Goal: Task Accomplishment & Management: Use online tool/utility

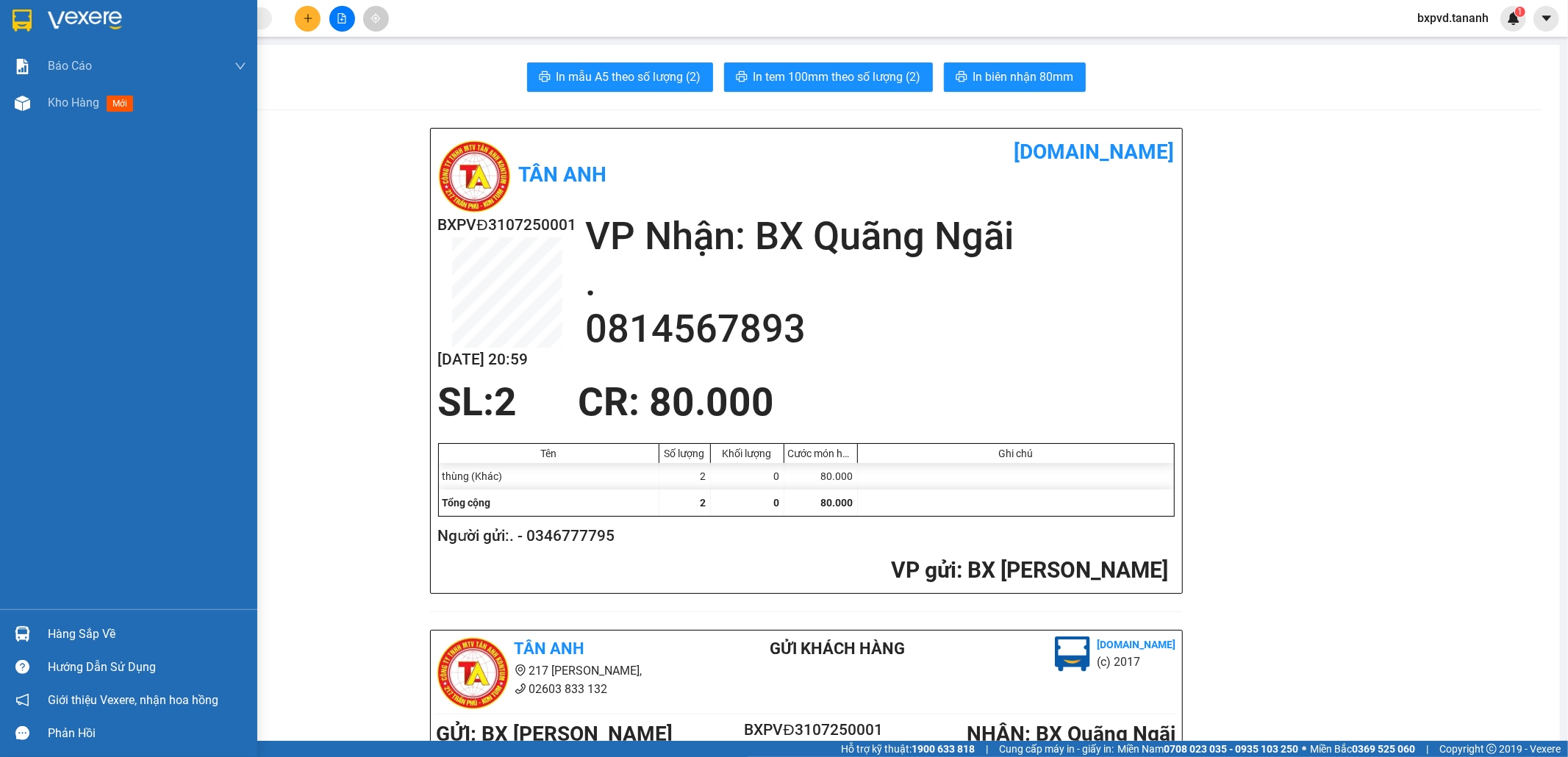
click at [16, 27] on img at bounding box center [22, 21] width 19 height 22
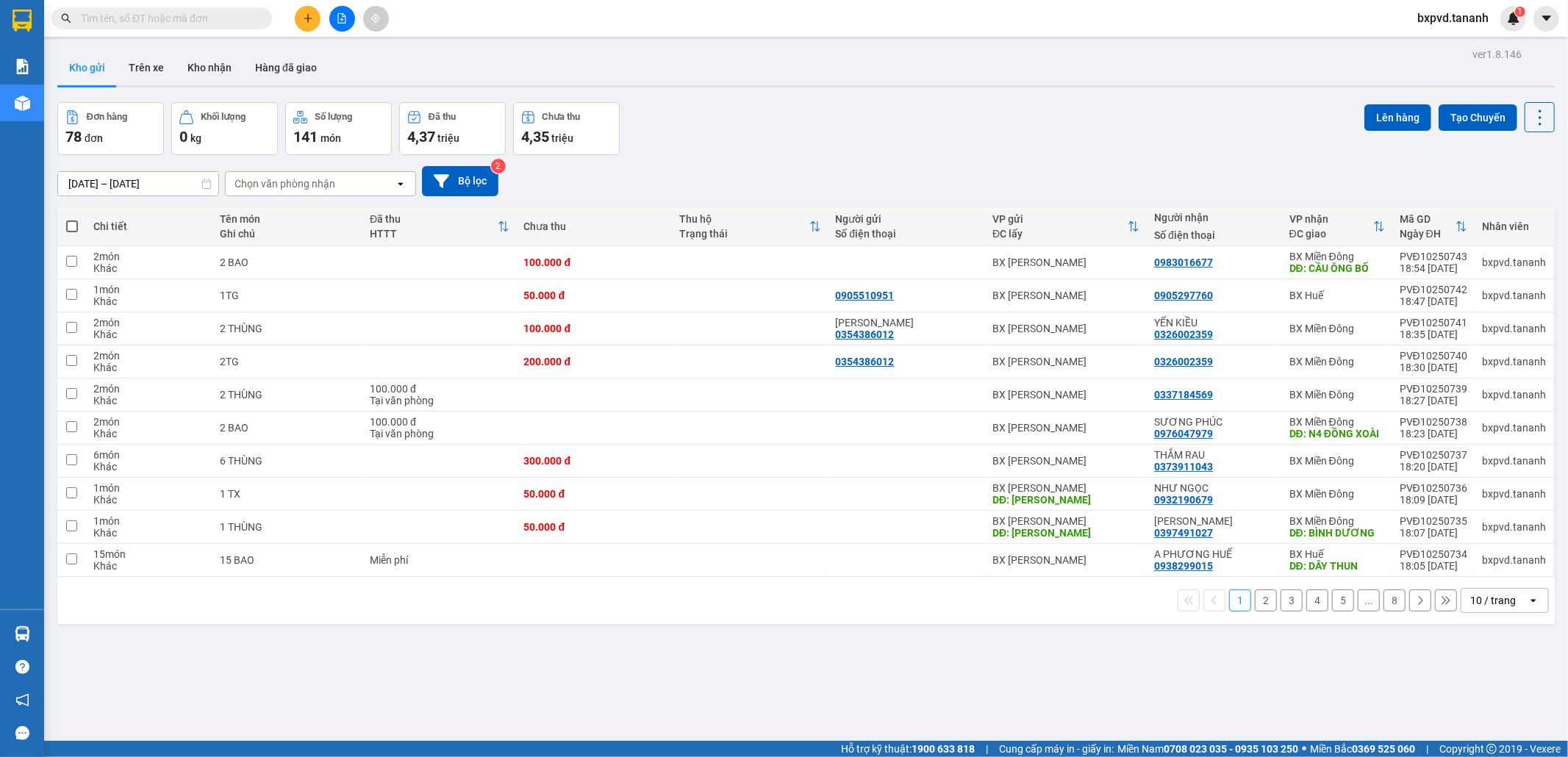
click at [215, 11] on input "text" at bounding box center [167, 18] width 174 height 16
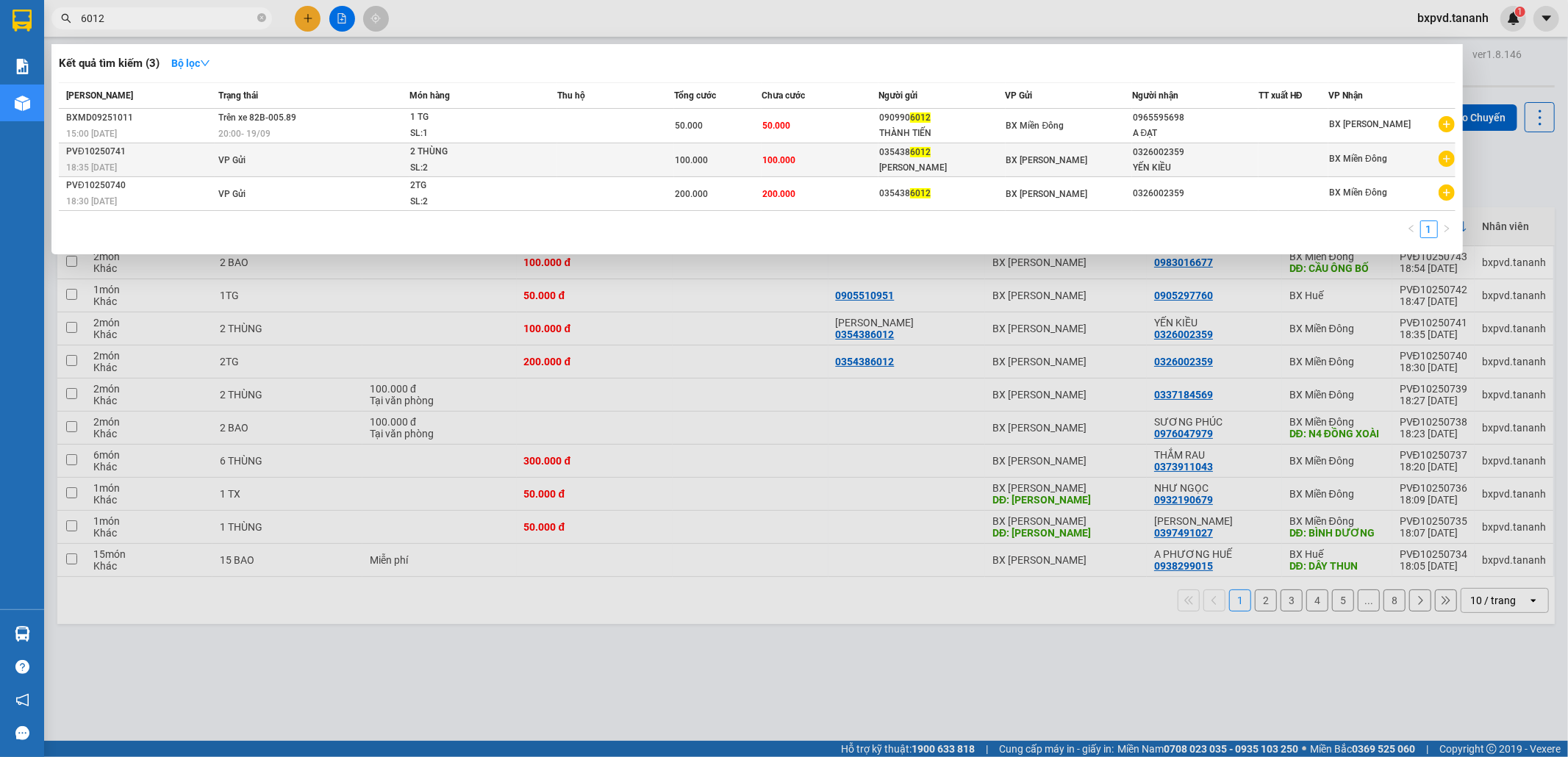
type input "6012"
click at [1089, 169] on td "BX [PERSON_NAME]" at bounding box center [1069, 160] width 126 height 34
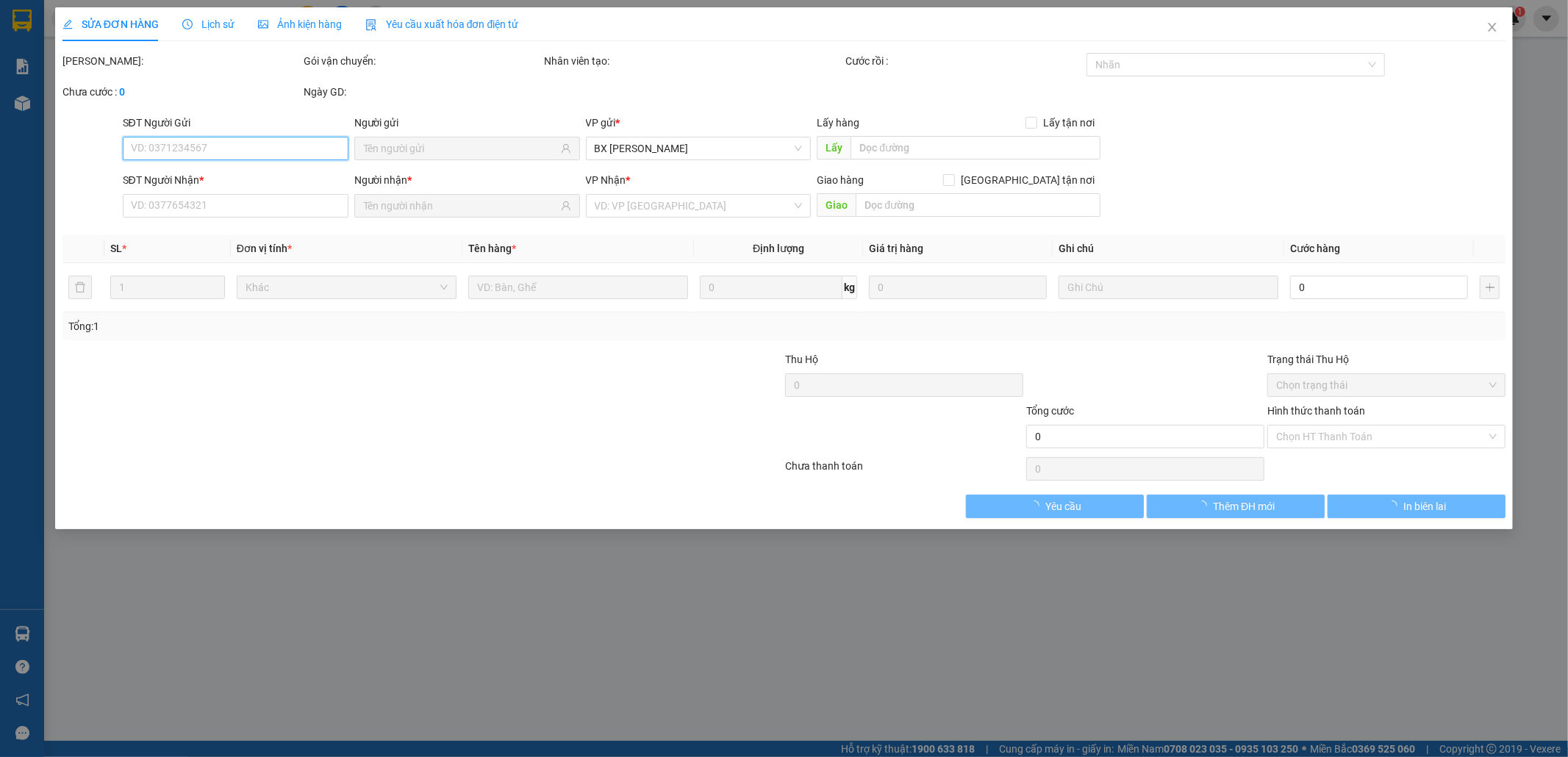
type input "0354386012"
type input "0326002359"
type input "100.000"
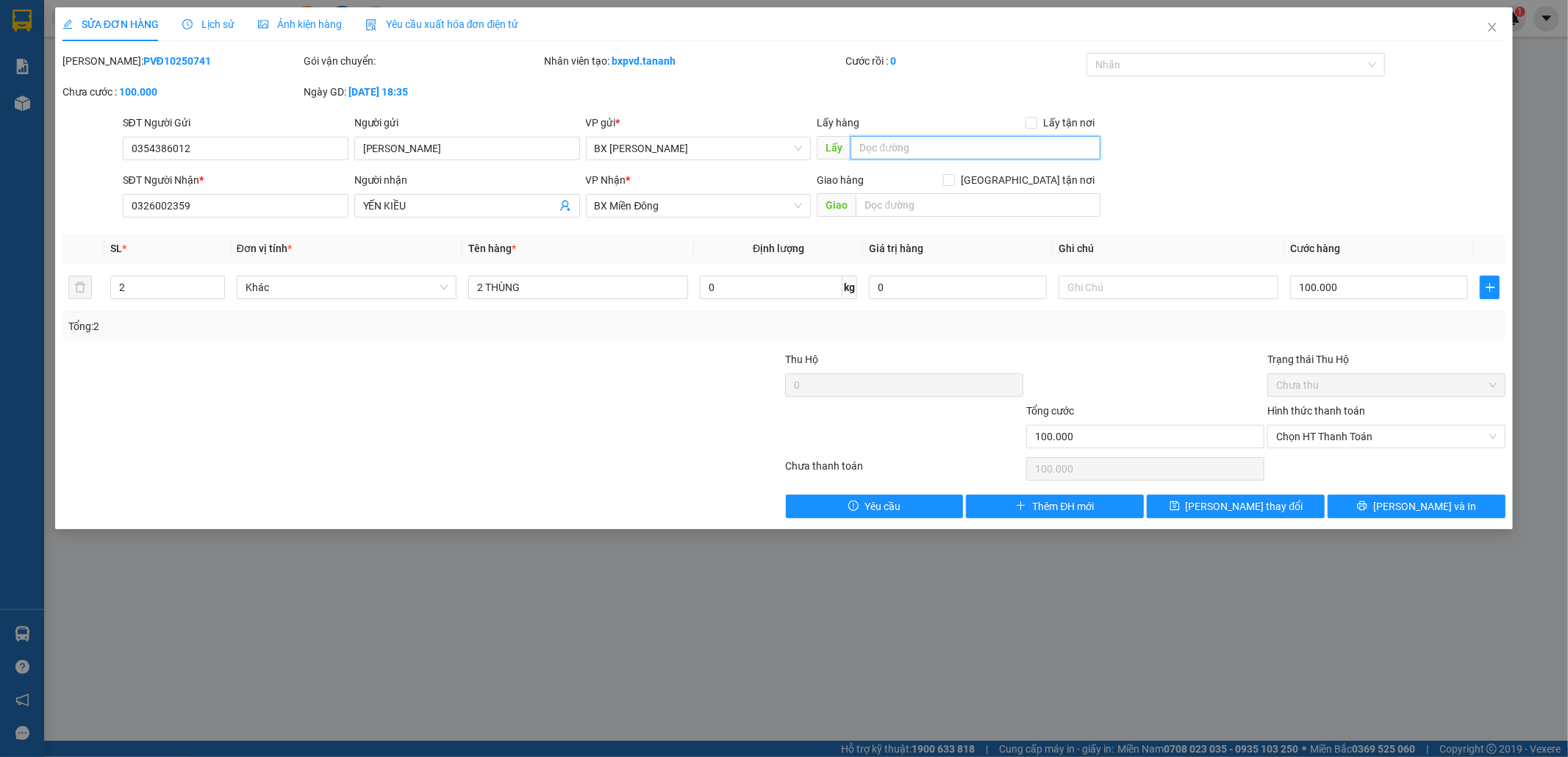
click at [904, 145] on input "text" at bounding box center [976, 148] width 250 height 24
type input "HUỶ DO TRÙNG"
click at [926, 206] on input "text" at bounding box center [978, 205] width 245 height 24
paste input "HUỶ DO TRÙNG"
type input "HUỶ DO TRÙNG"
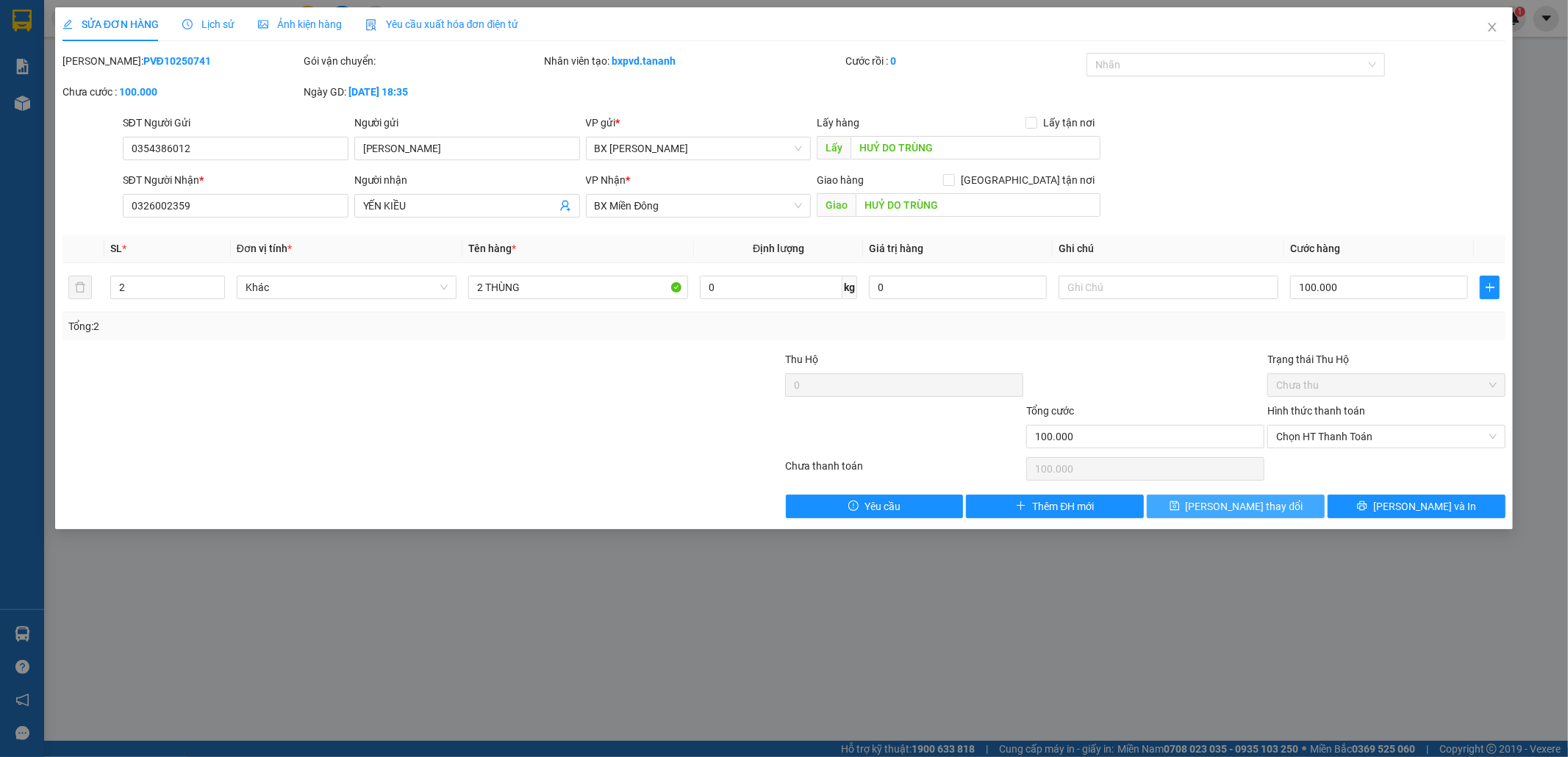
click at [1232, 511] on span "[PERSON_NAME] thay đổi" at bounding box center [1244, 507] width 118 height 16
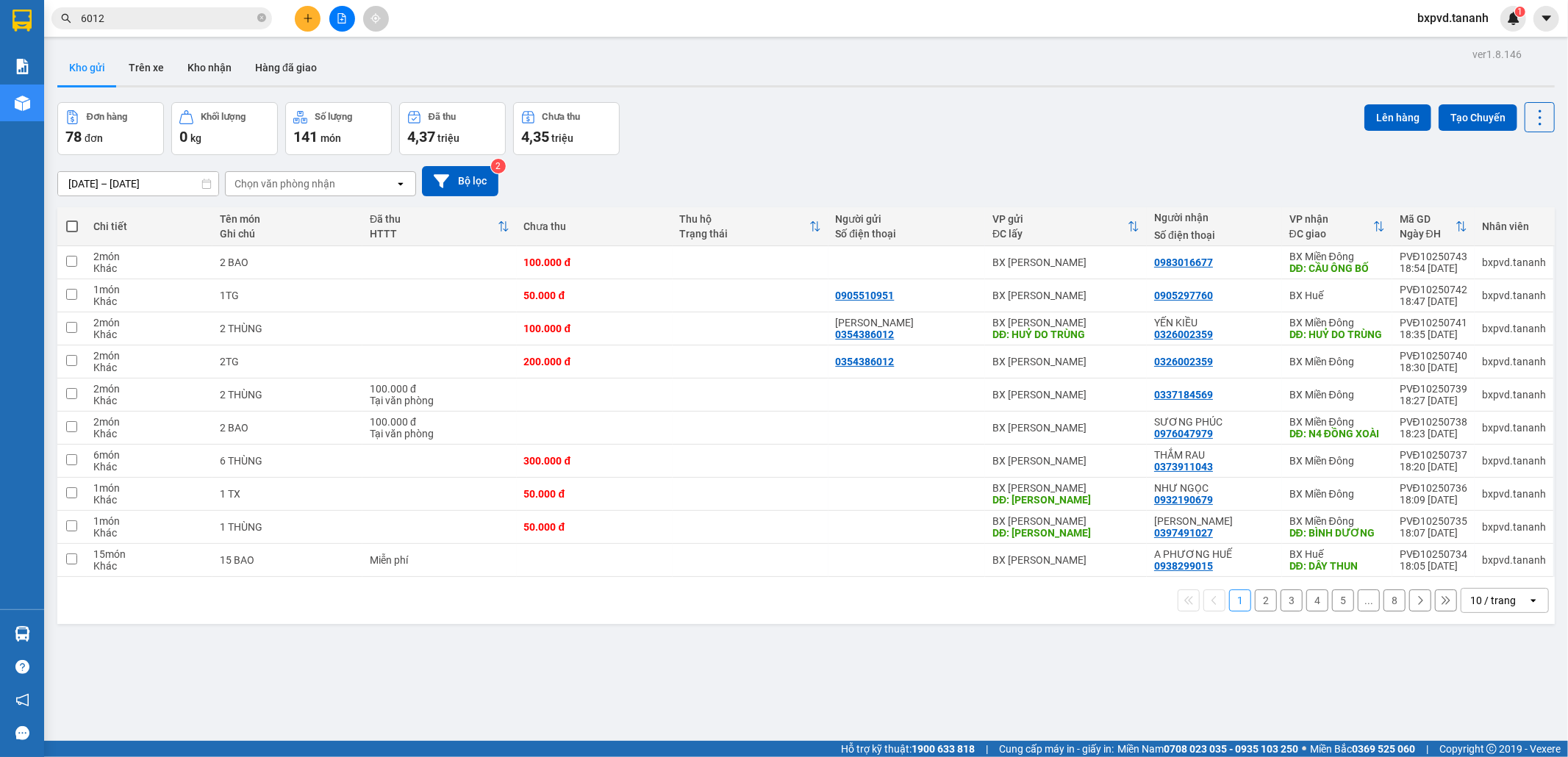
click at [1476, 608] on div "10 / trang" at bounding box center [1493, 601] width 46 height 15
click at [1480, 587] on span "100 / trang" at bounding box center [1485, 593] width 53 height 15
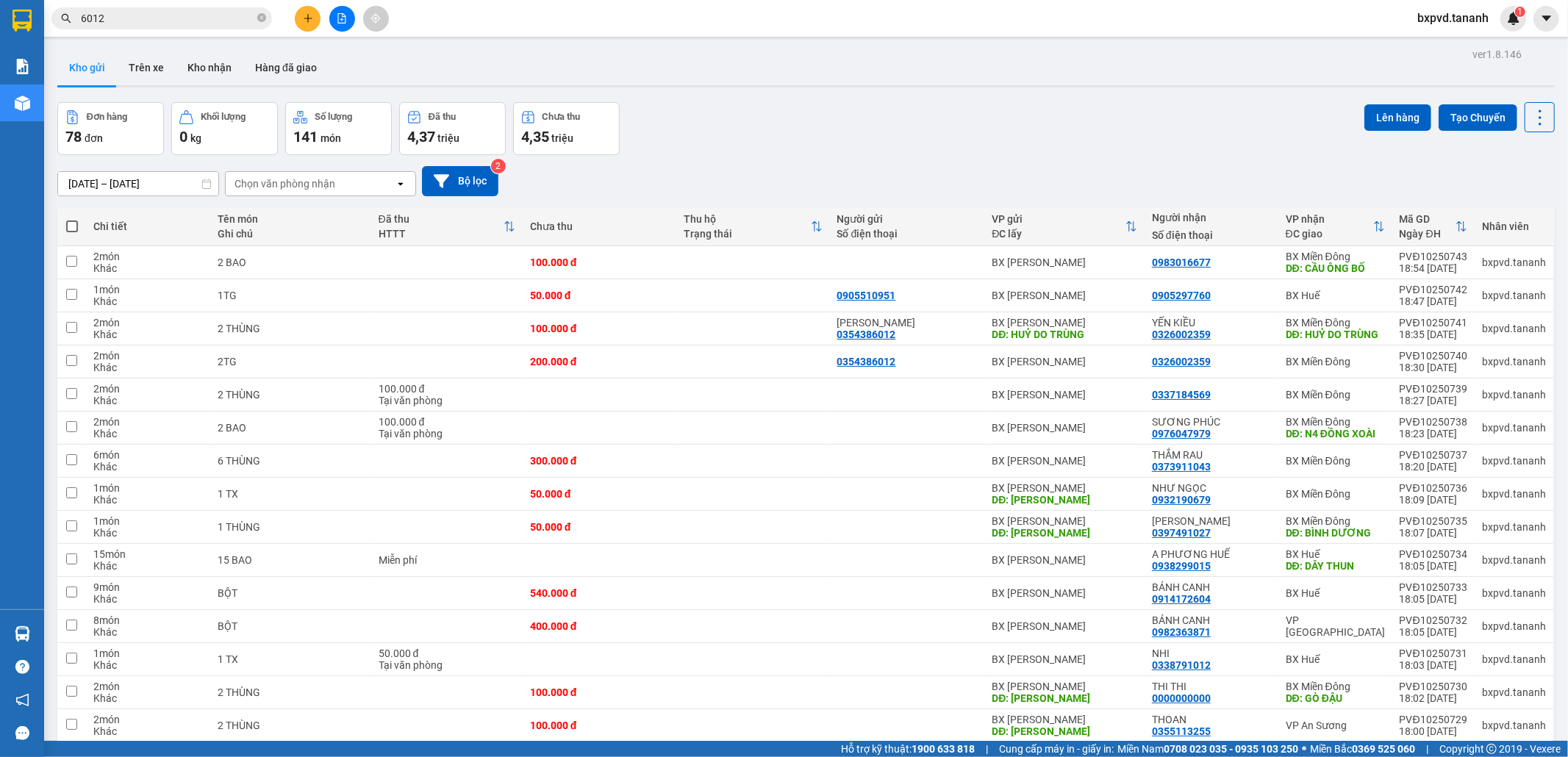
drag, startPoint x: 68, startPoint y: 226, endPoint x: 58, endPoint y: 240, distance: 17.2
click at [65, 228] on label at bounding box center [72, 226] width 14 height 15
click at [72, 219] on input "checkbox" at bounding box center [72, 219] width 0 height 0
checkbox input "true"
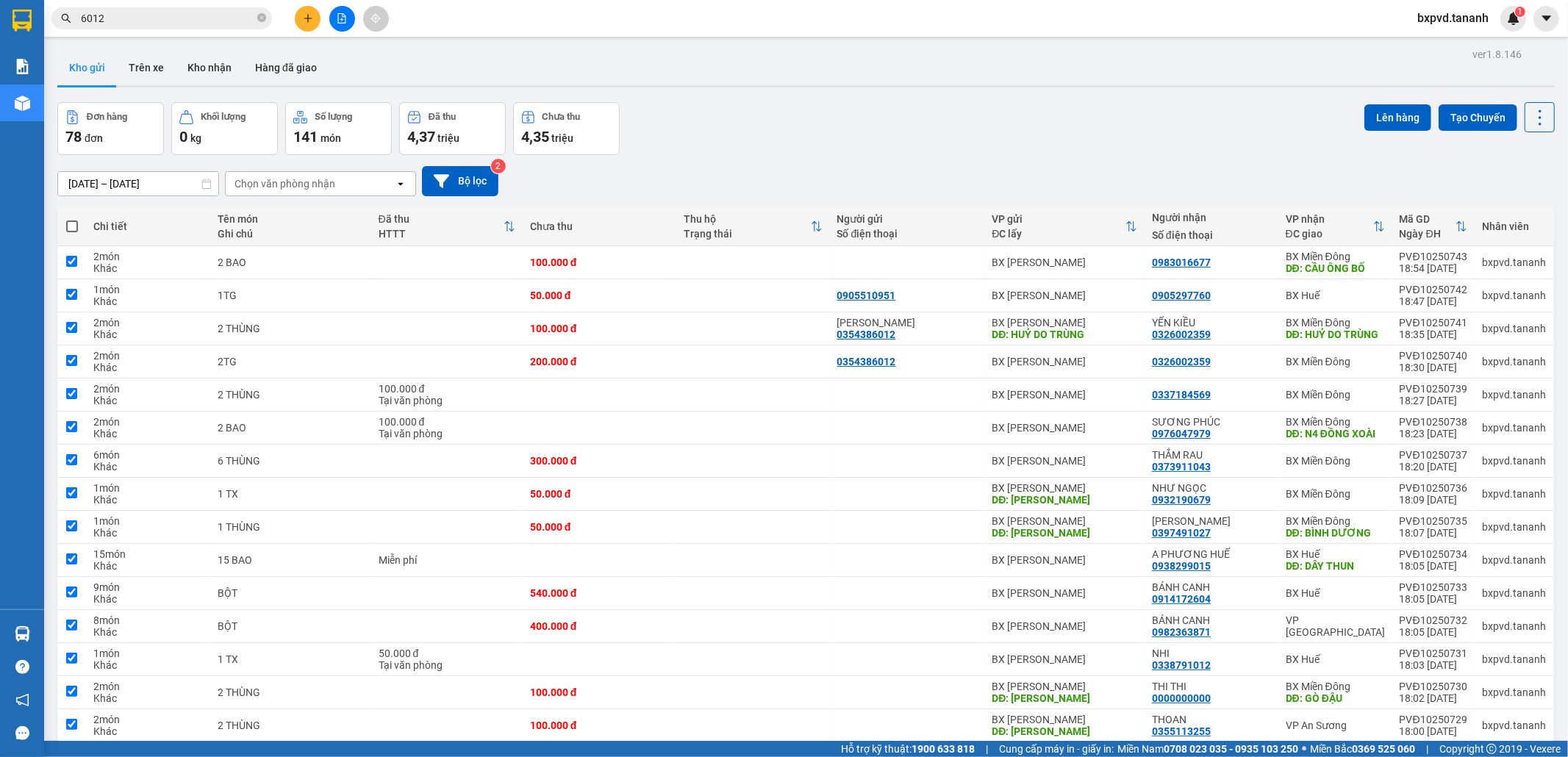
checkbox input "true"
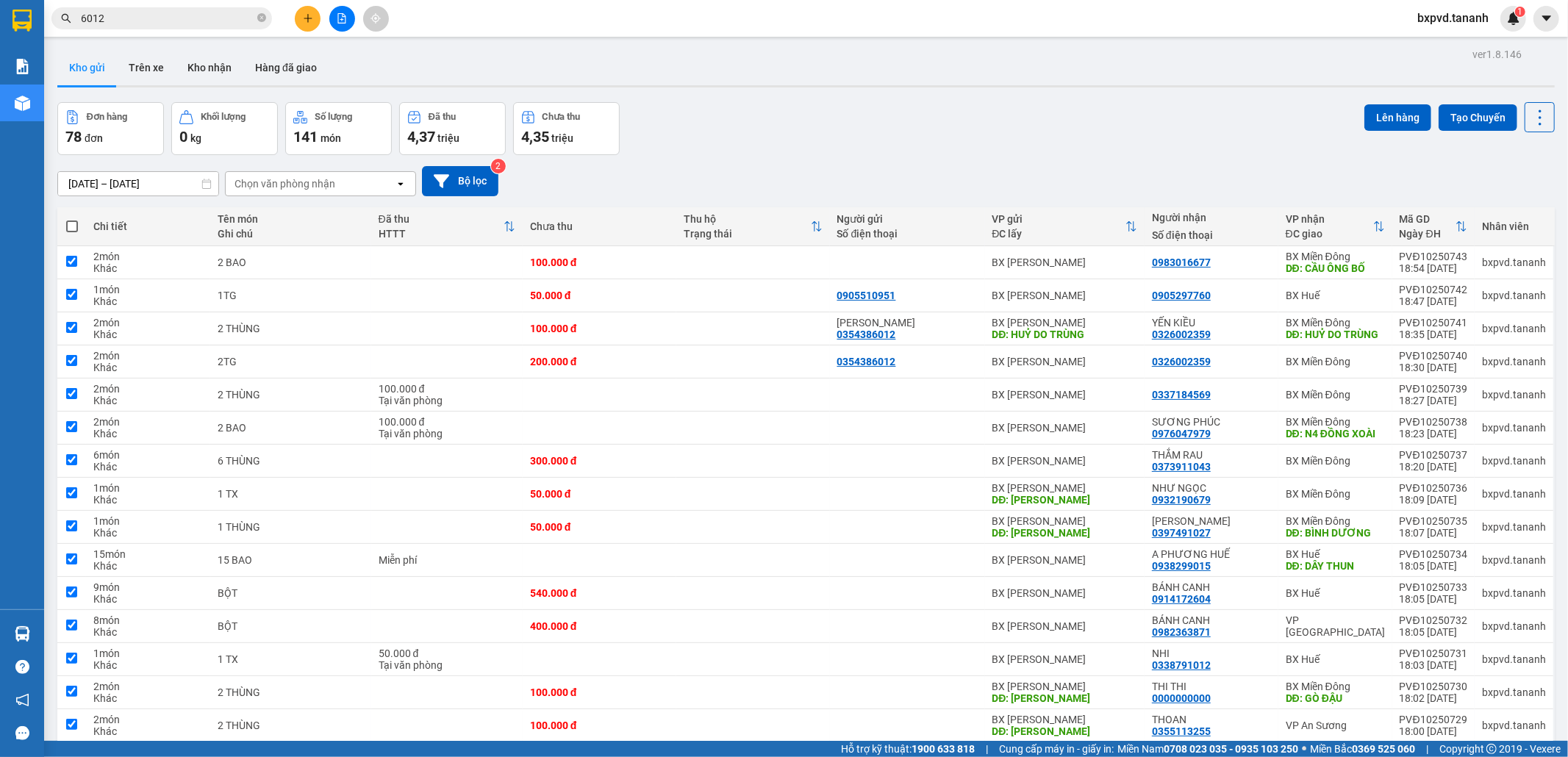
checkbox input "true"
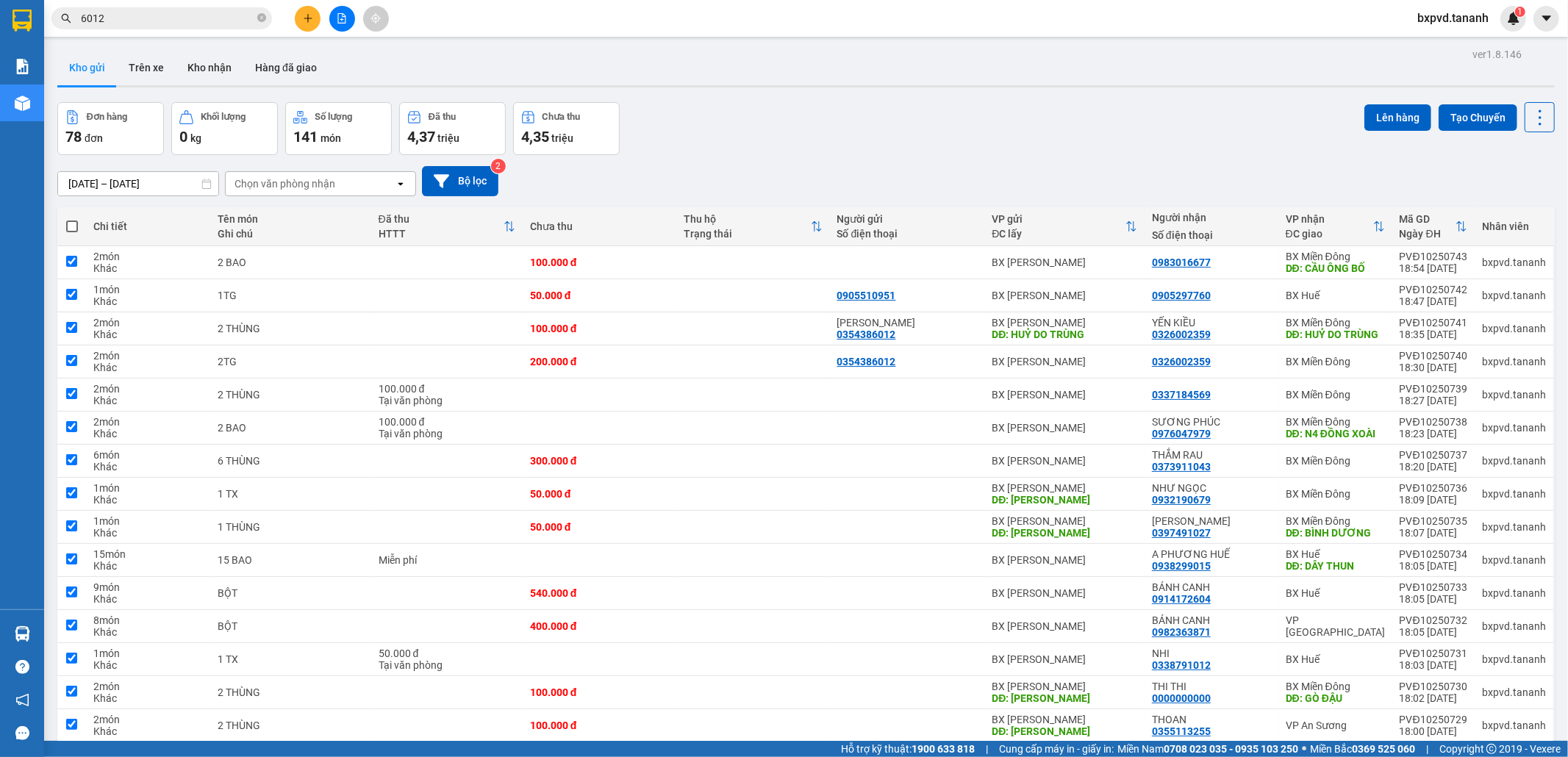
checkbox input "true"
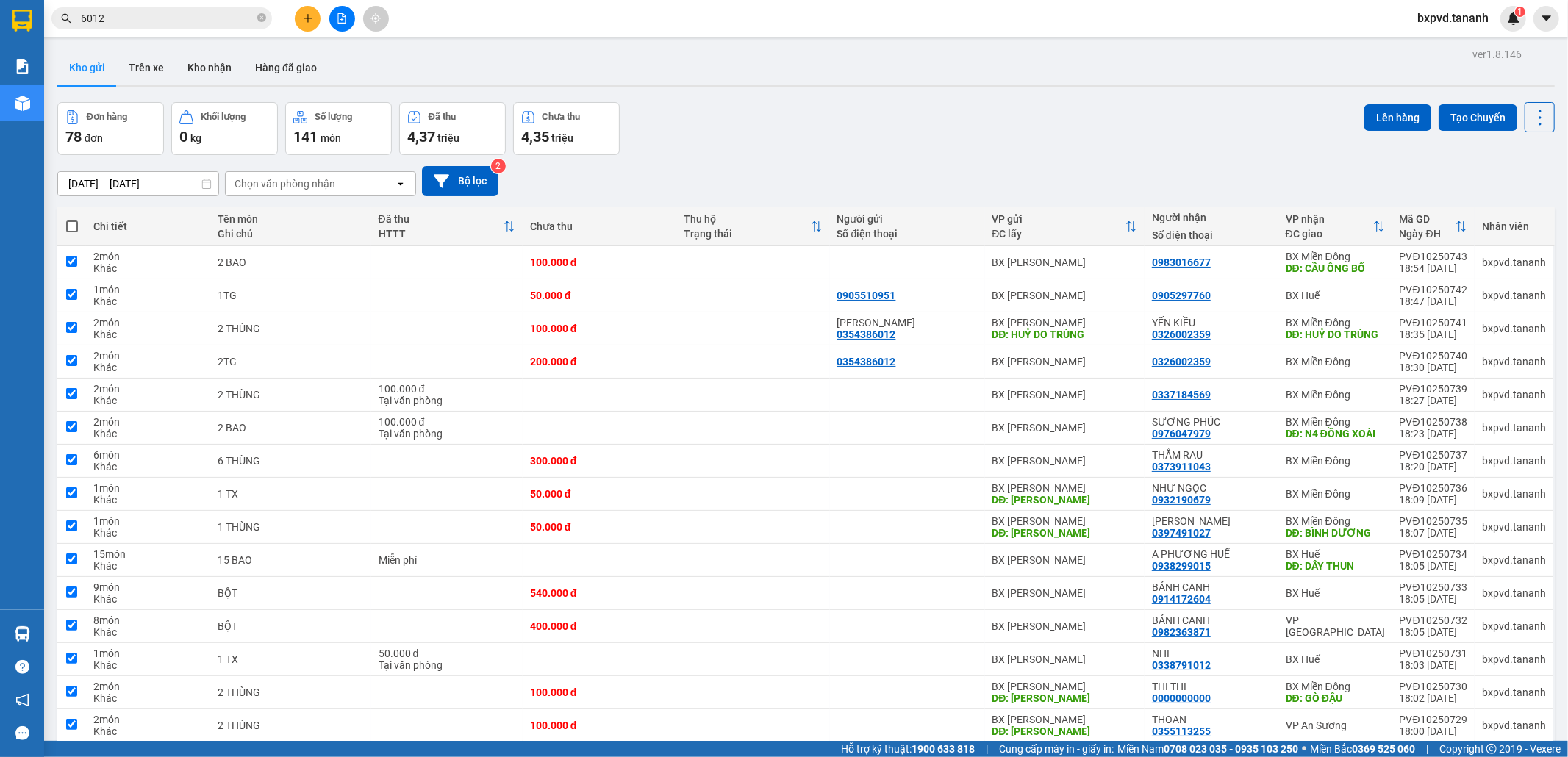
checkbox input "true"
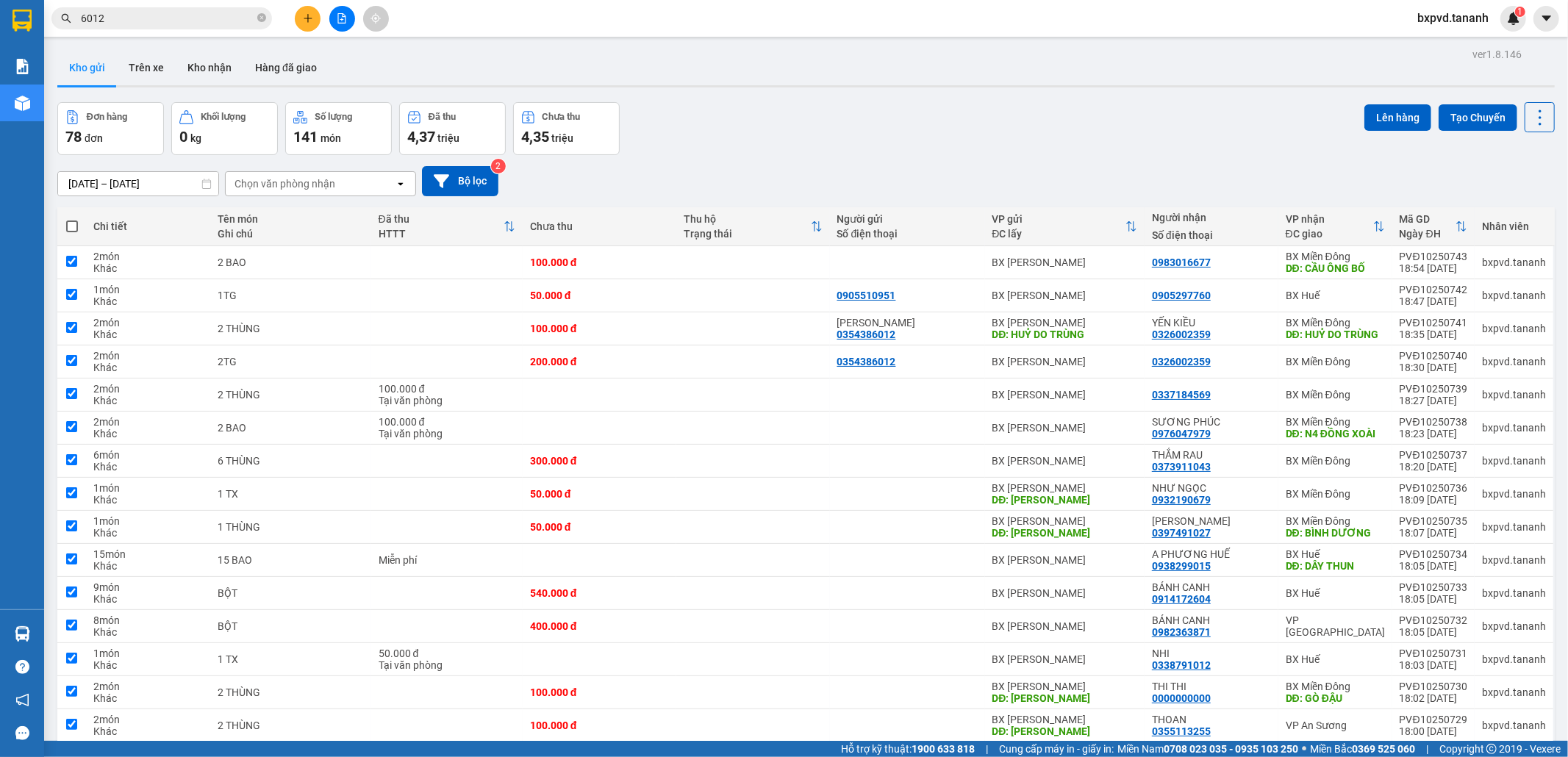
checkbox input "true"
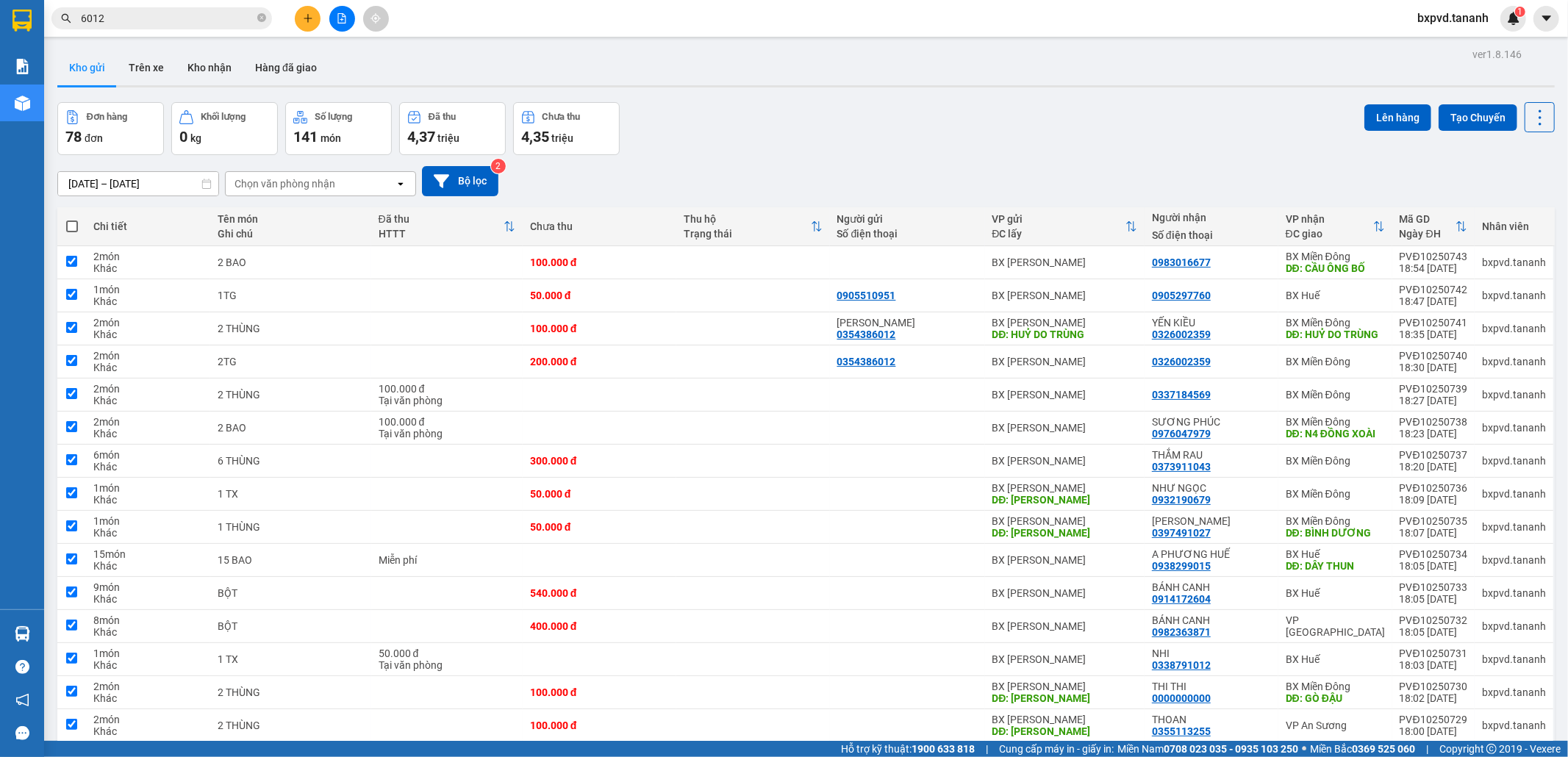
checkbox input "true"
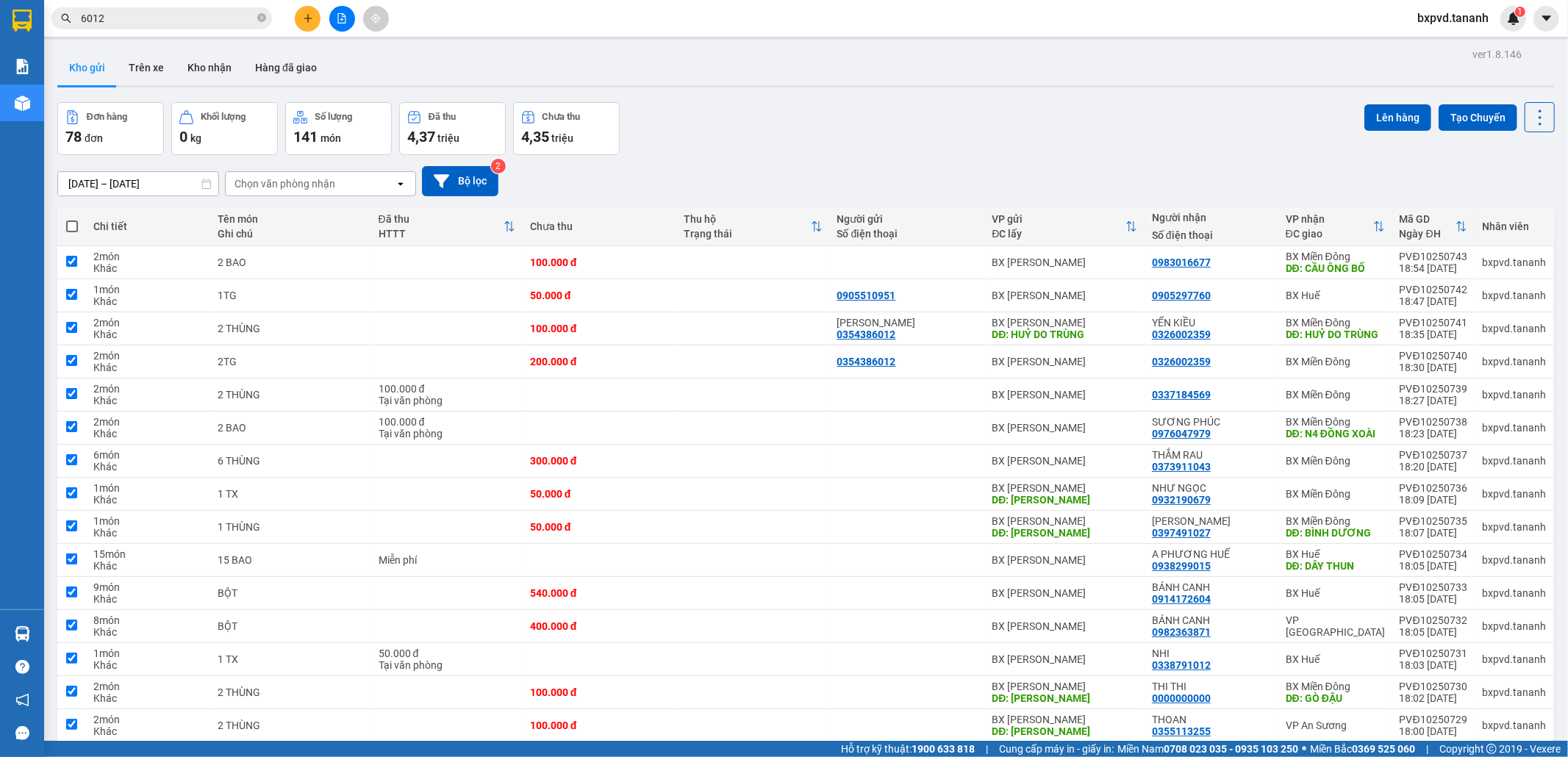
checkbox input "true"
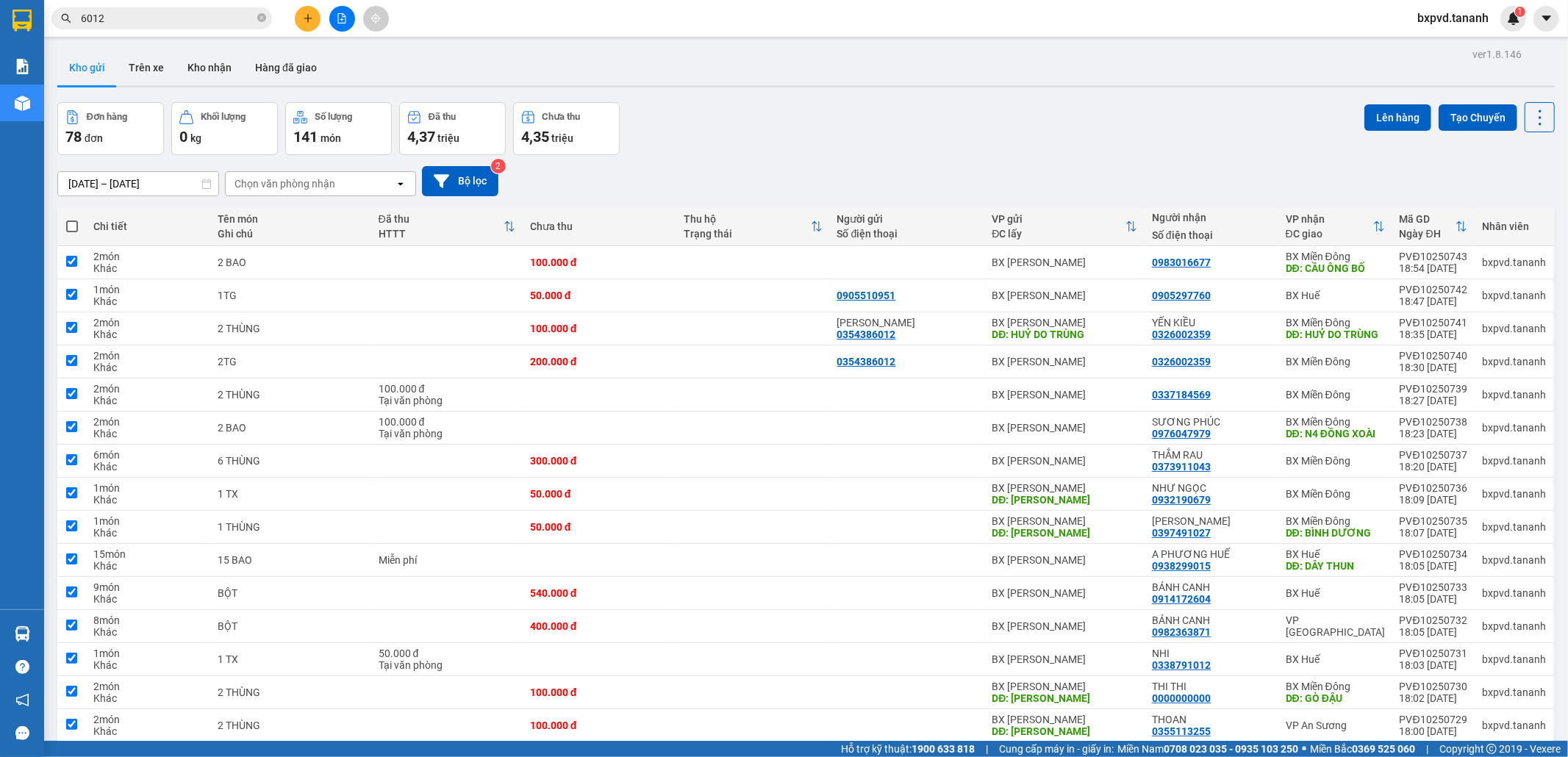
checkbox input "true"
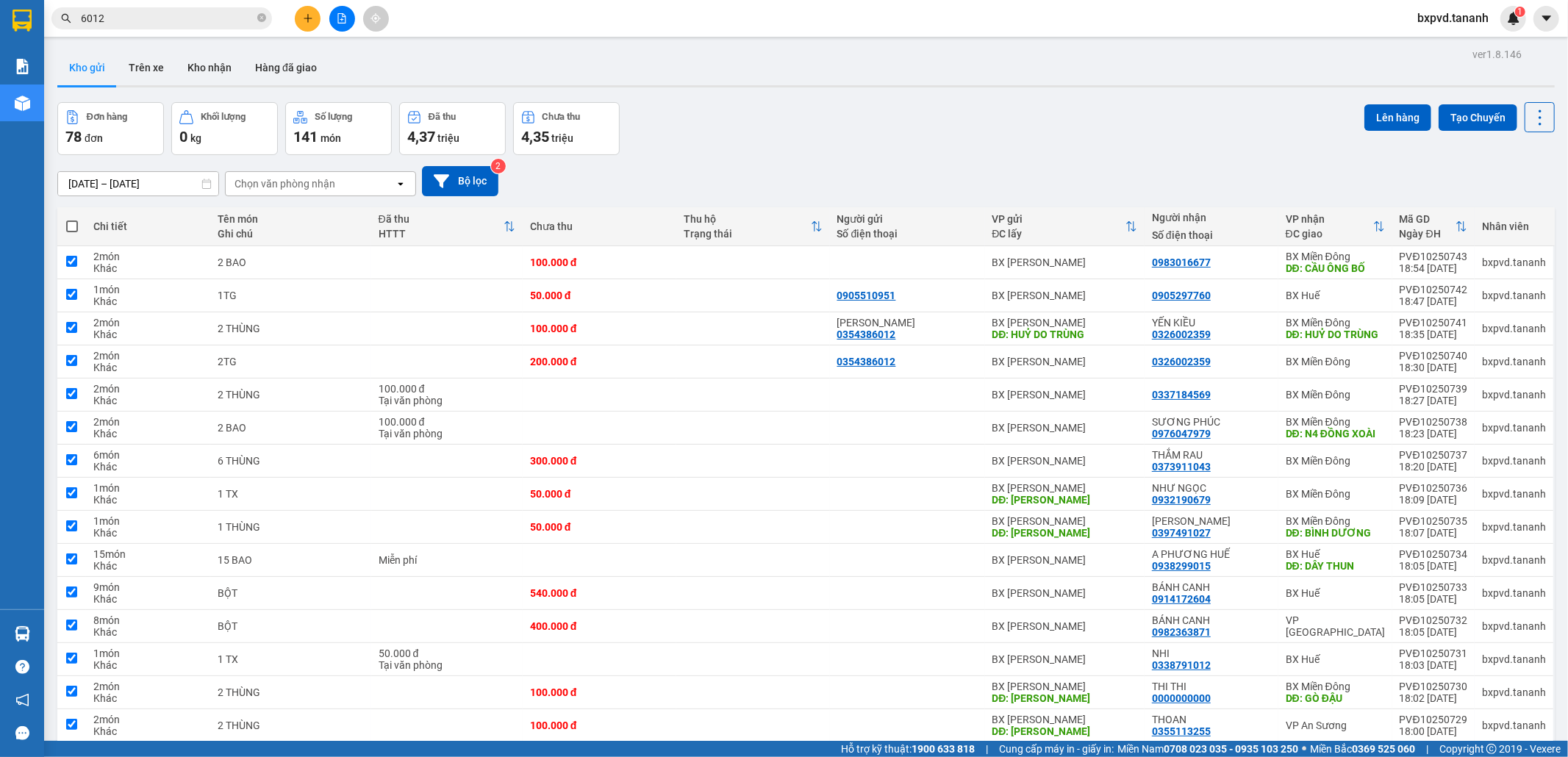
checkbox input "true"
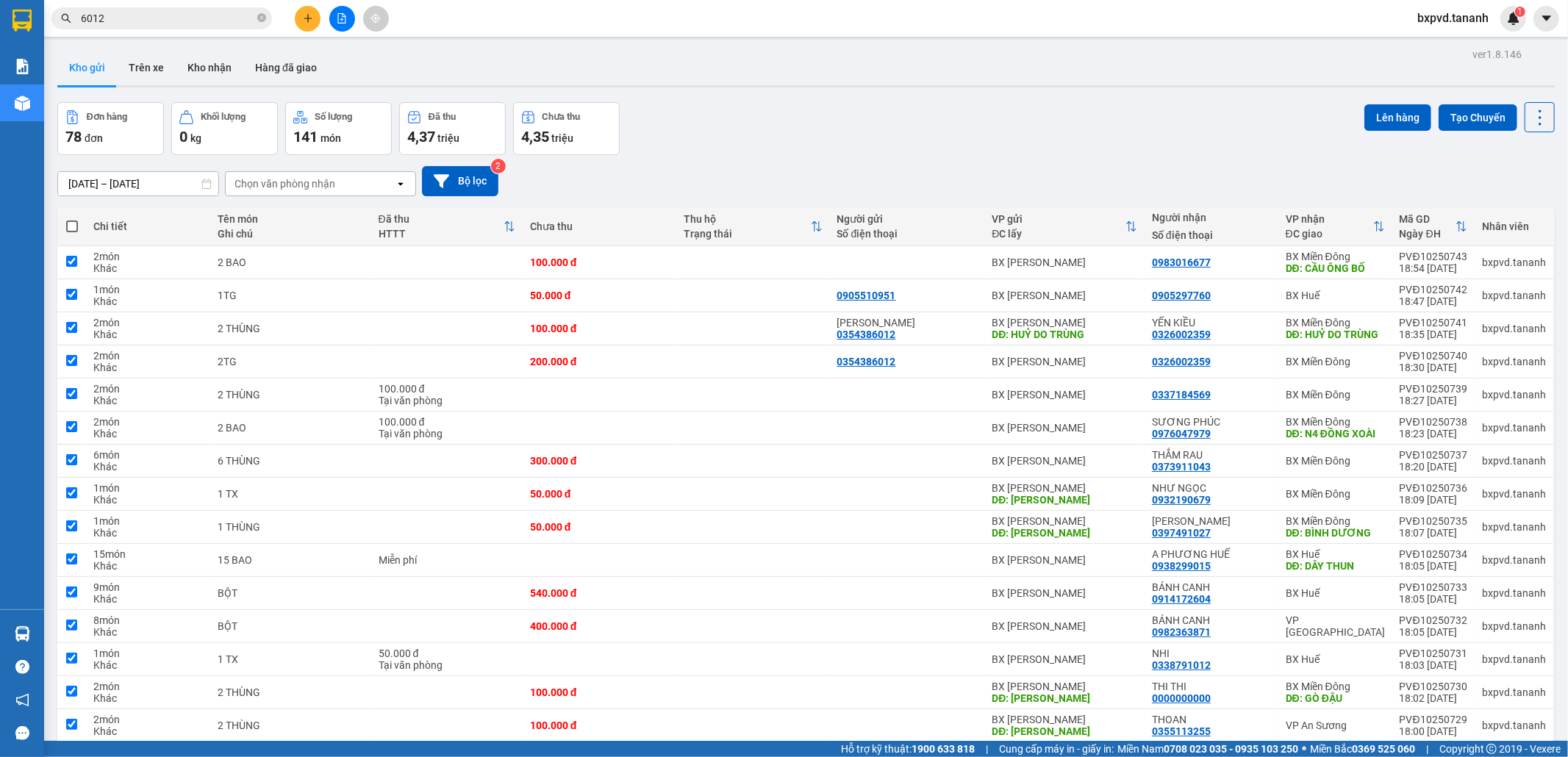
checkbox input "true"
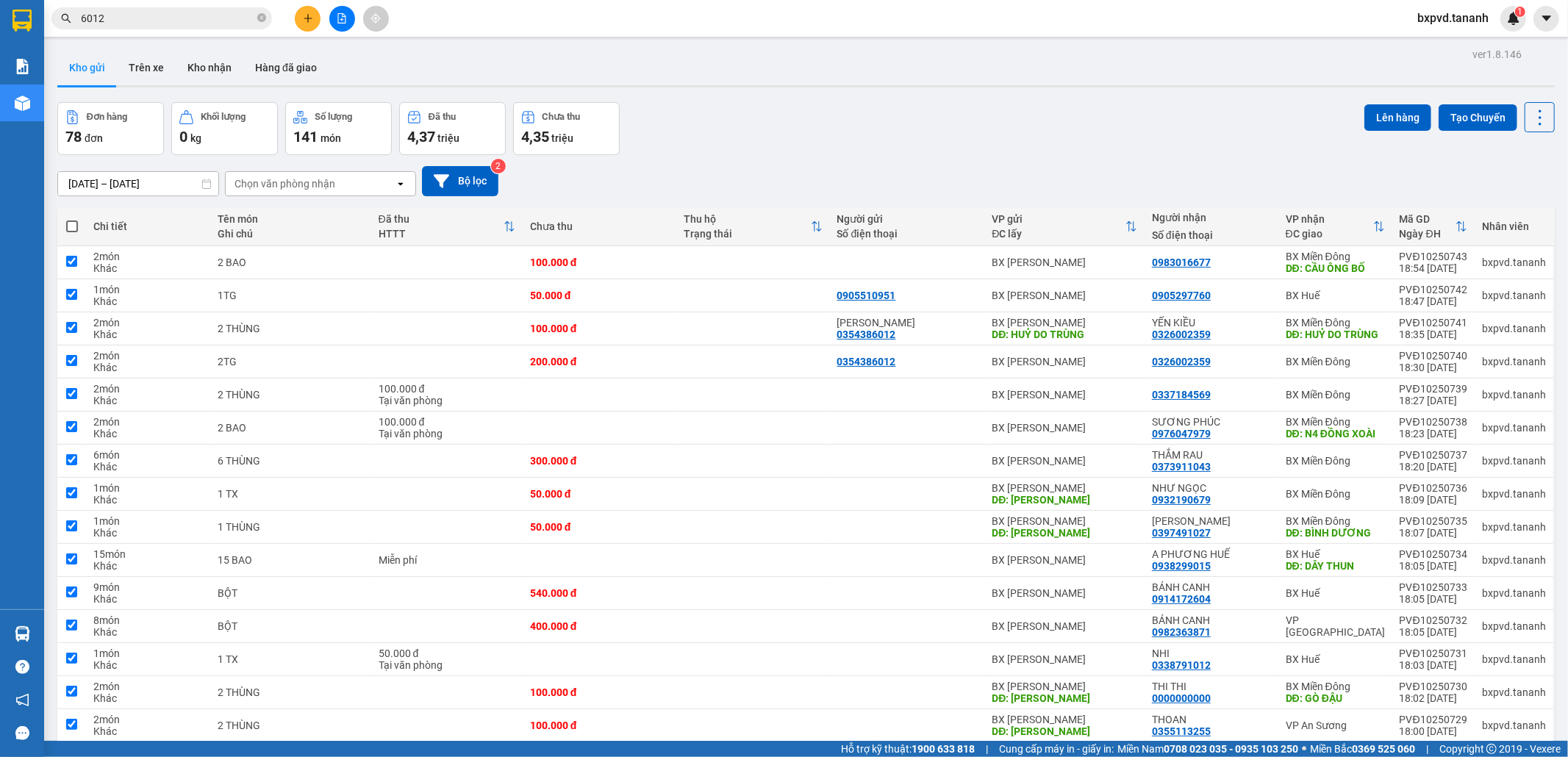
checkbox input "true"
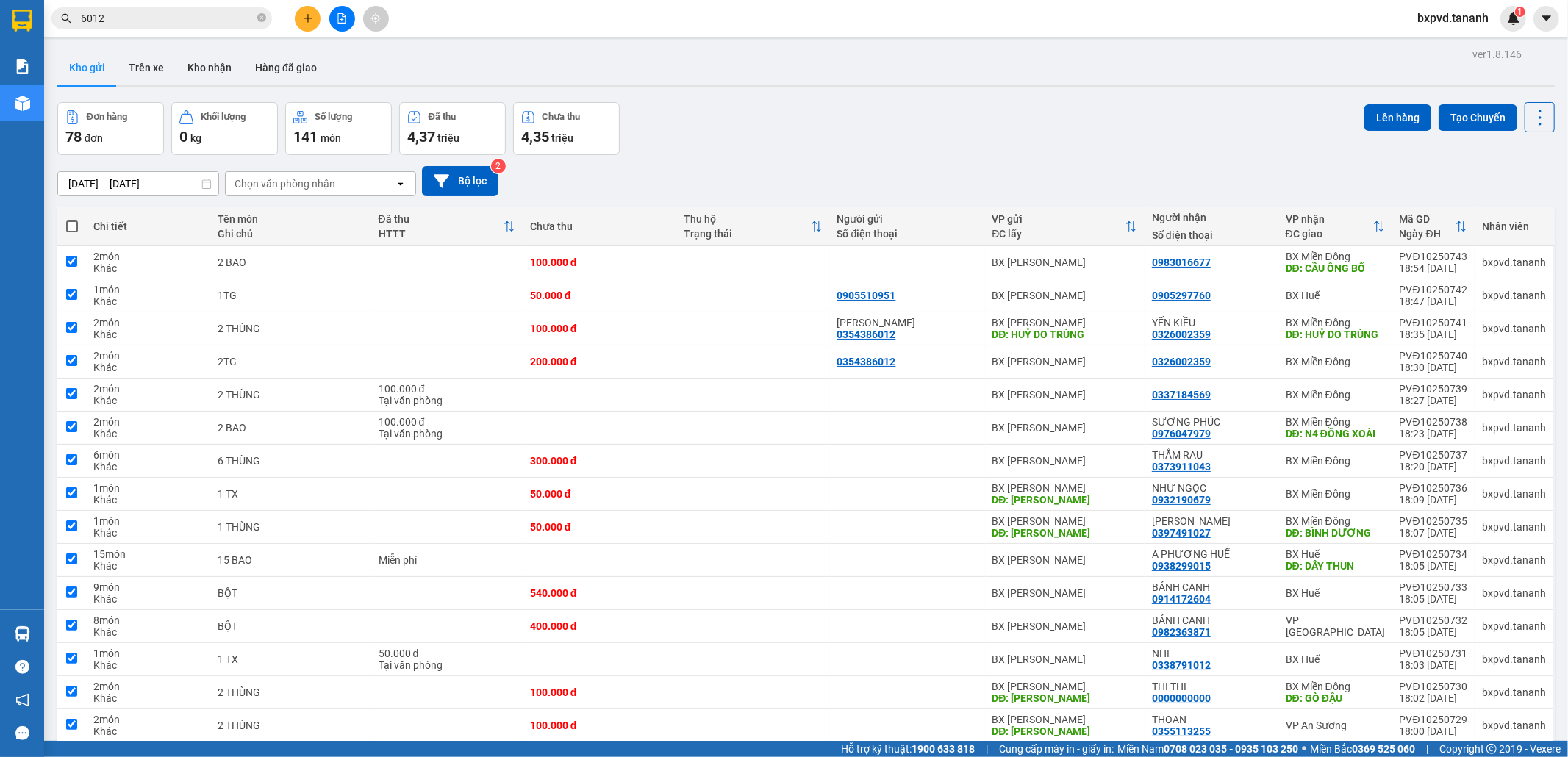
checkbox input "true"
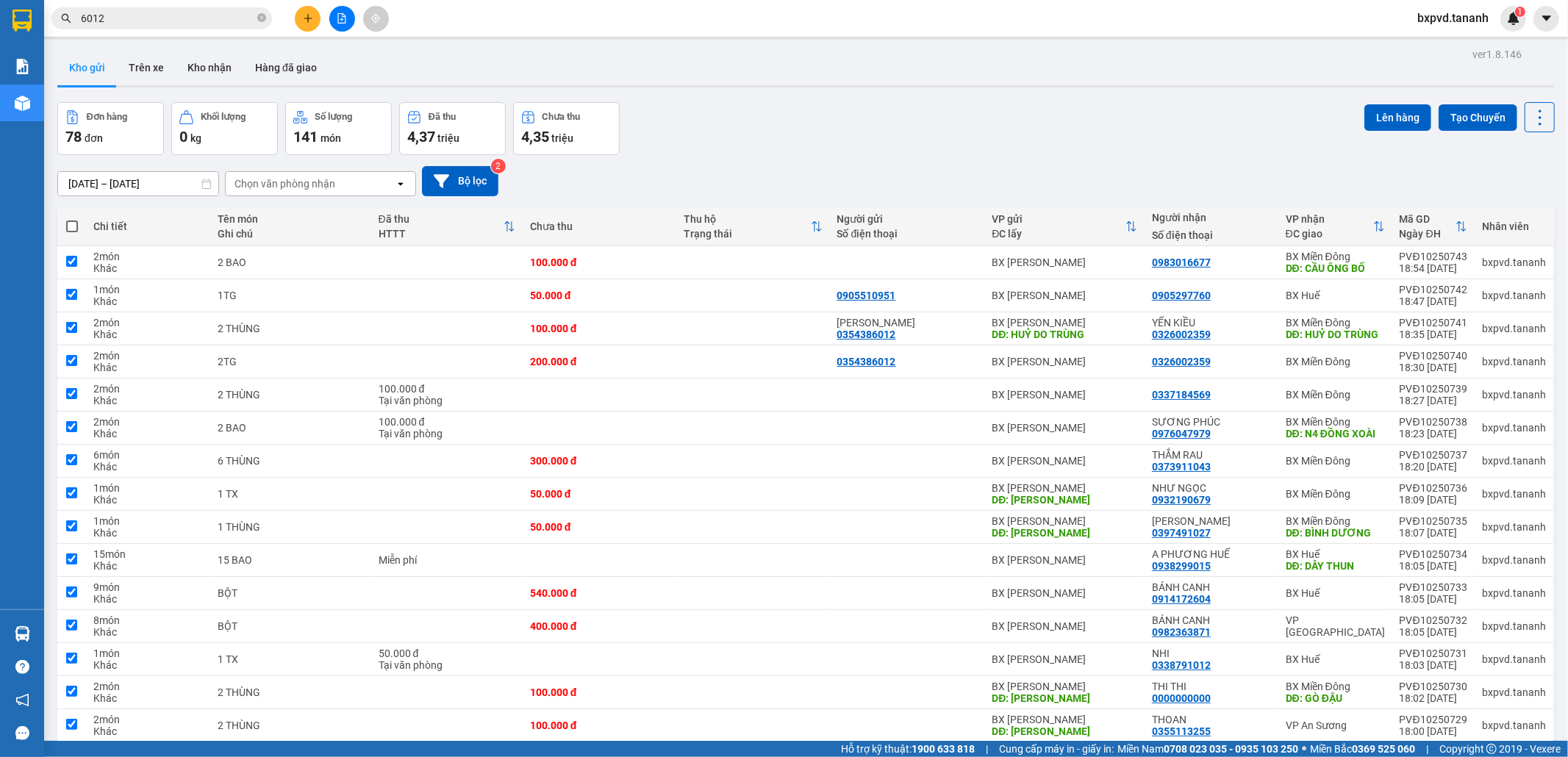
checkbox input "true"
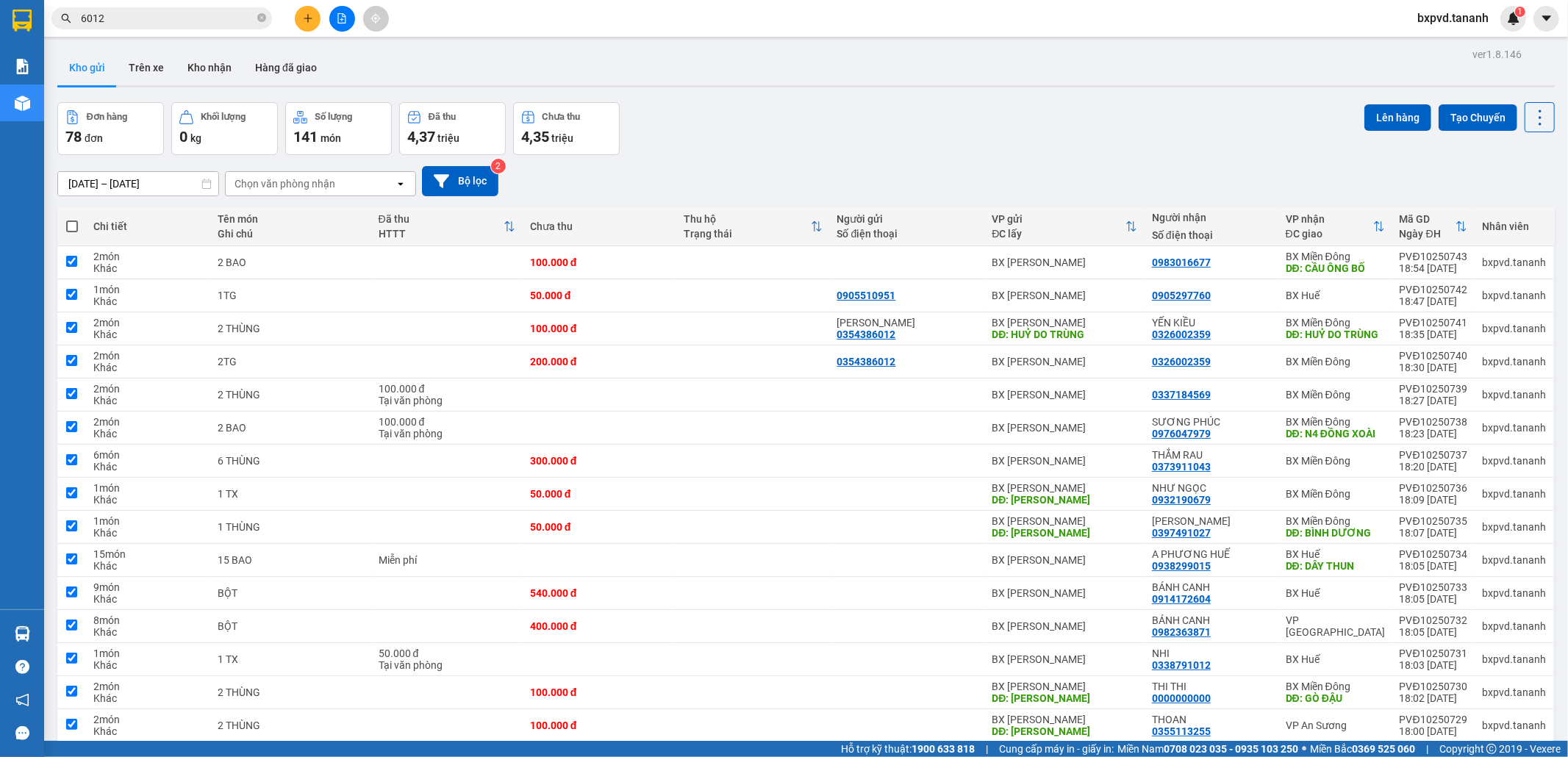
checkbox input "true"
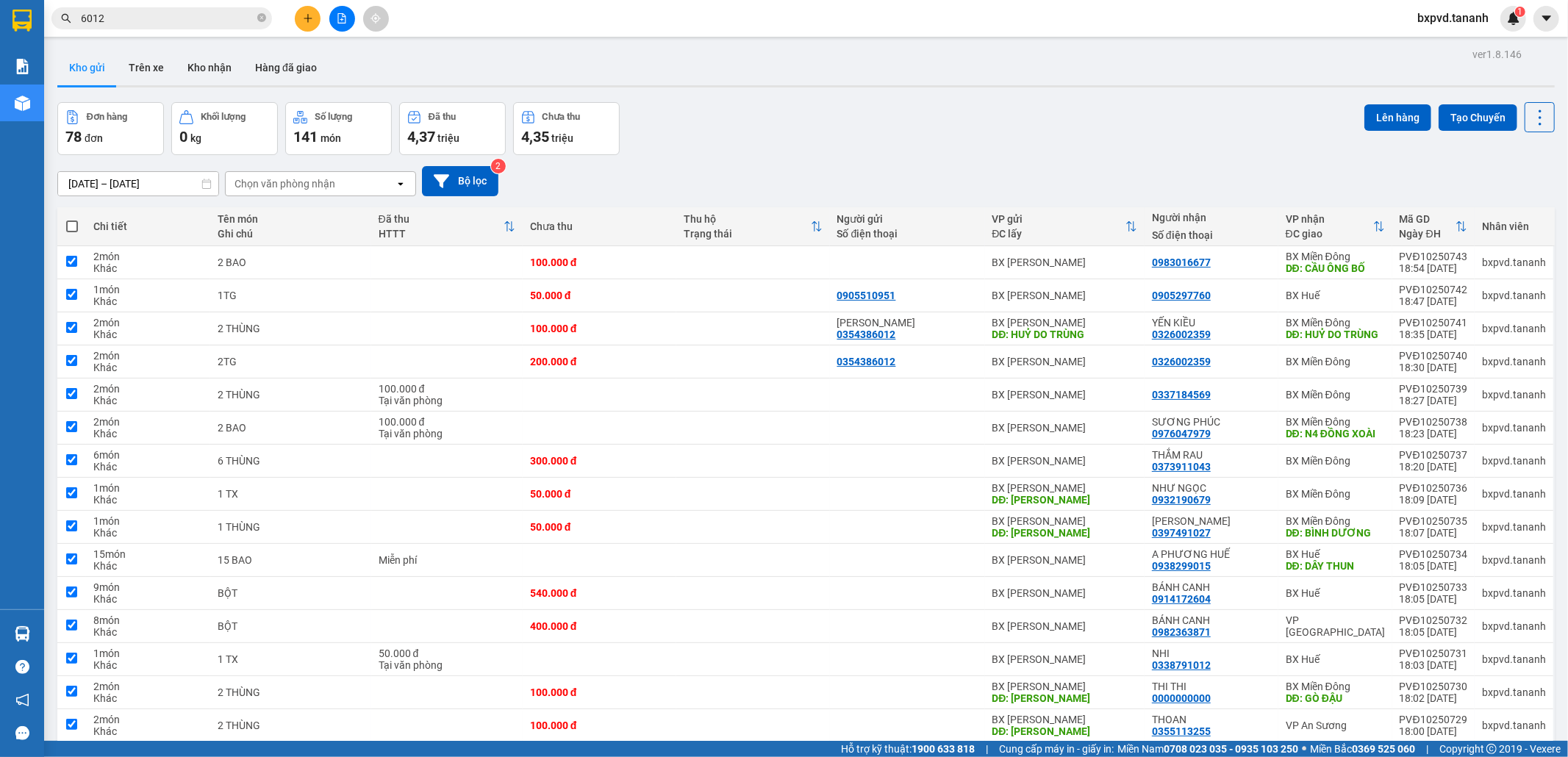
checkbox input "true"
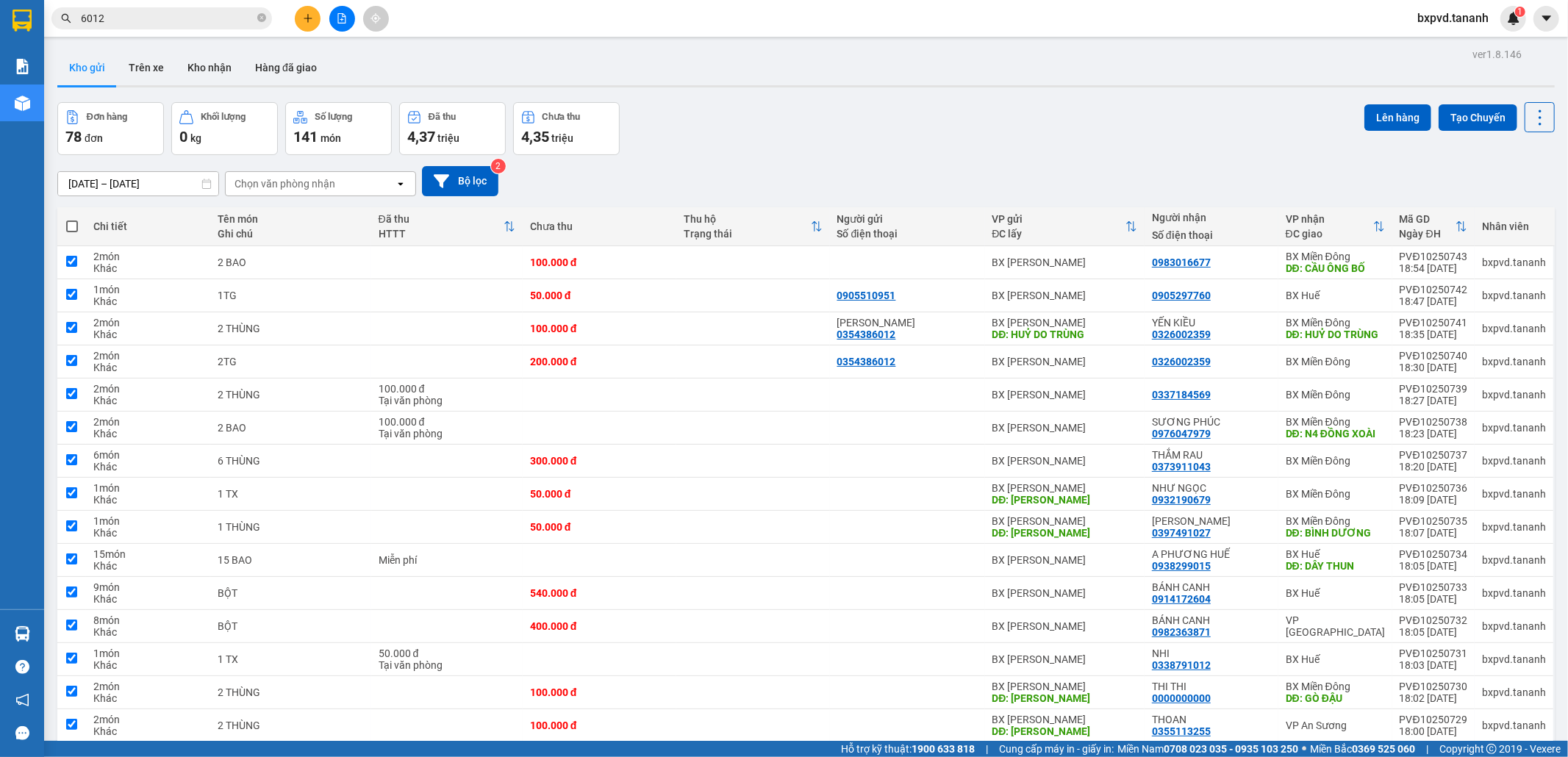
checkbox input "true"
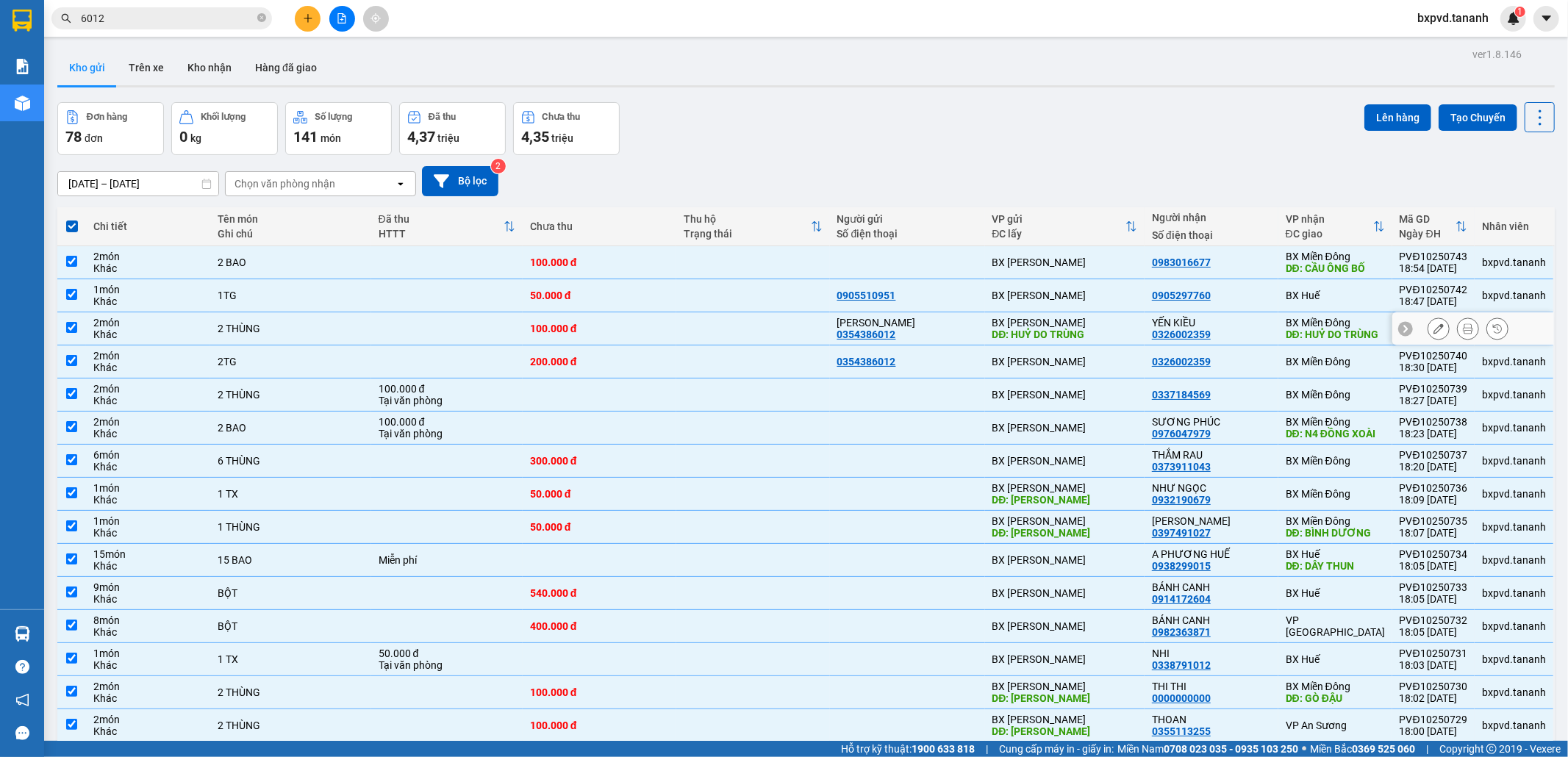
click at [69, 331] on input "checkbox" at bounding box center [72, 328] width 11 height 11
checkbox input "false"
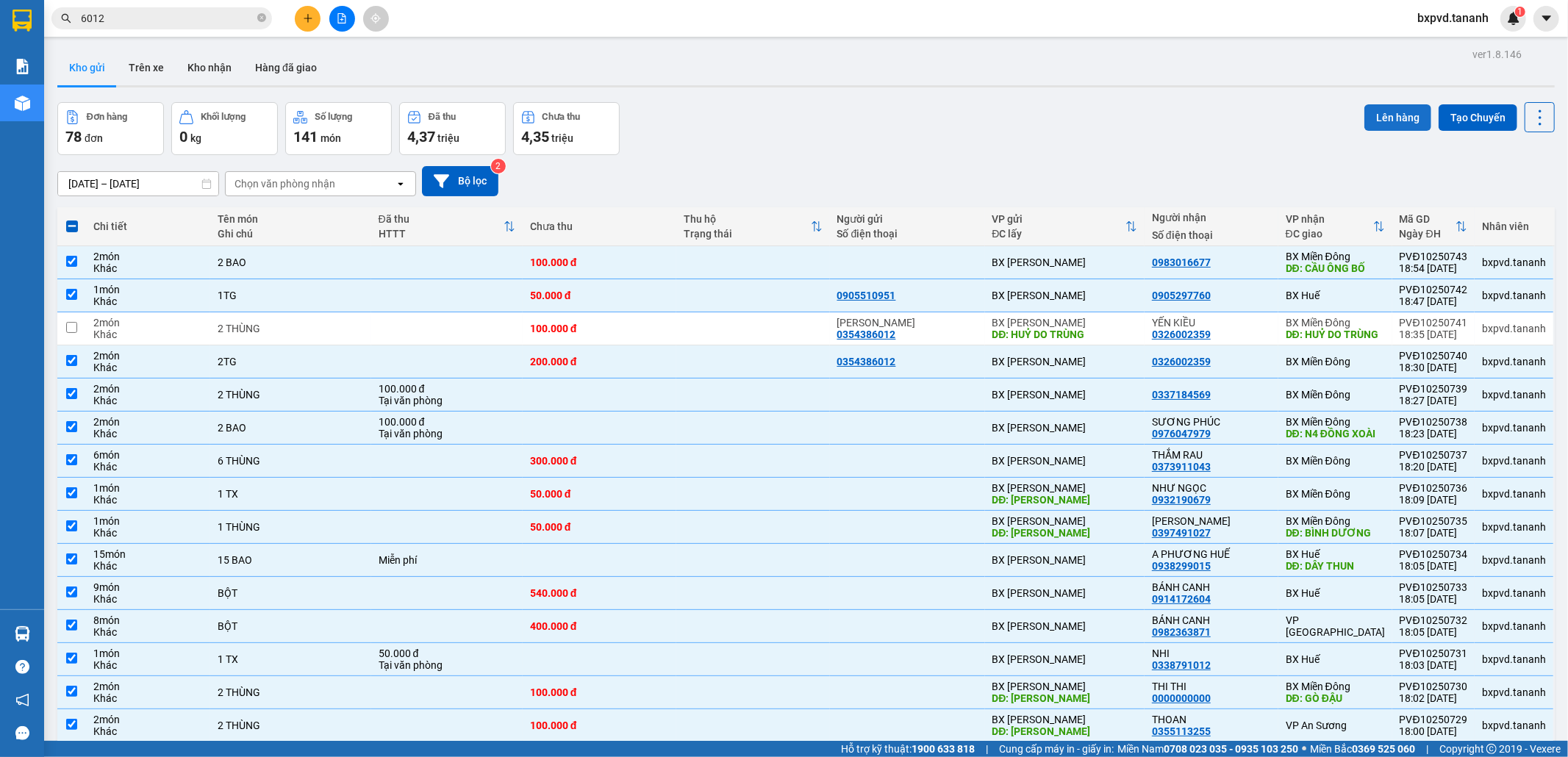
click at [1383, 121] on button "Lên hàng" at bounding box center [1397, 117] width 67 height 26
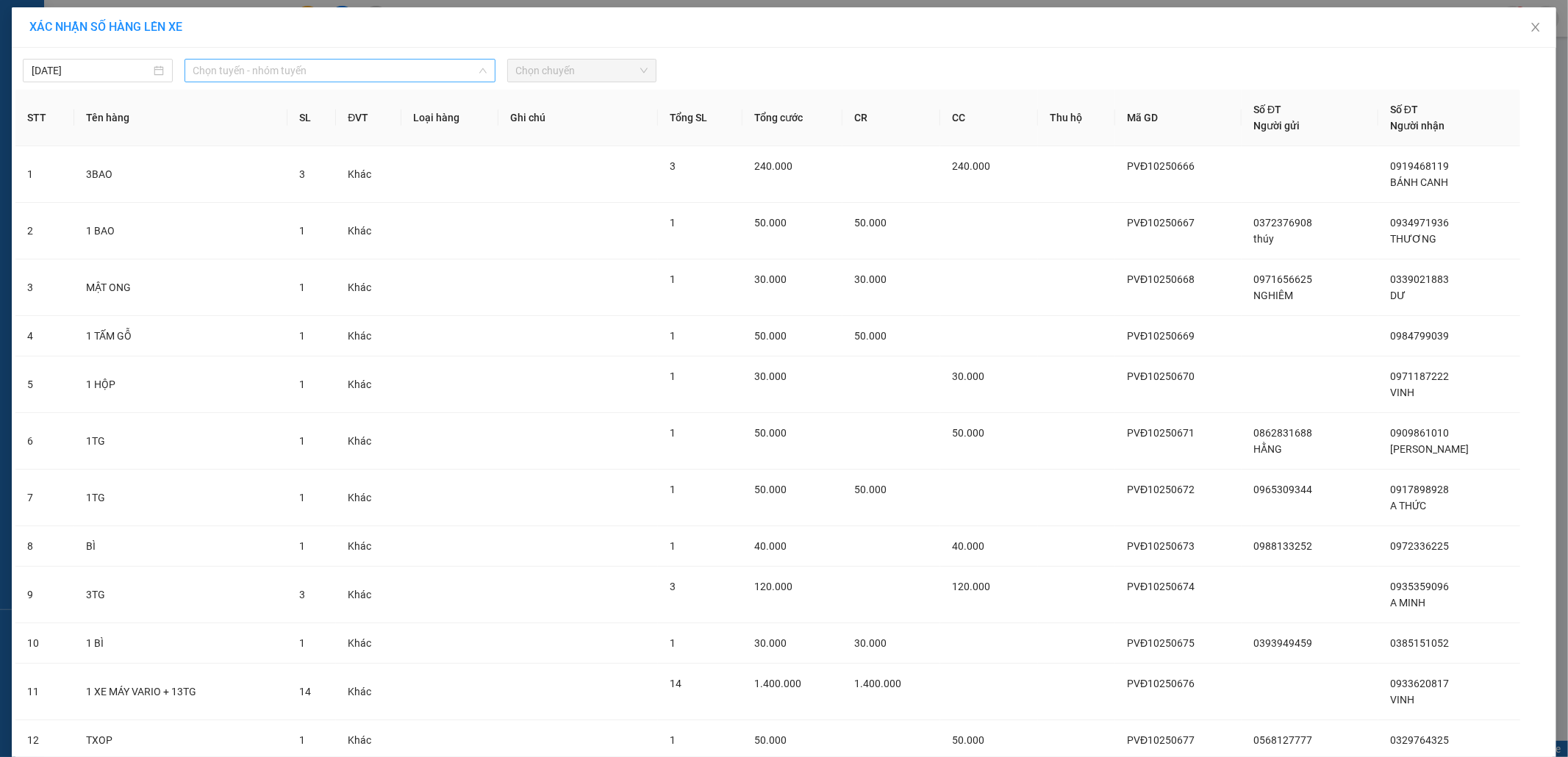
click at [281, 71] on span "Chọn tuyến - nhóm tuyến" at bounding box center [340, 70] width 293 height 22
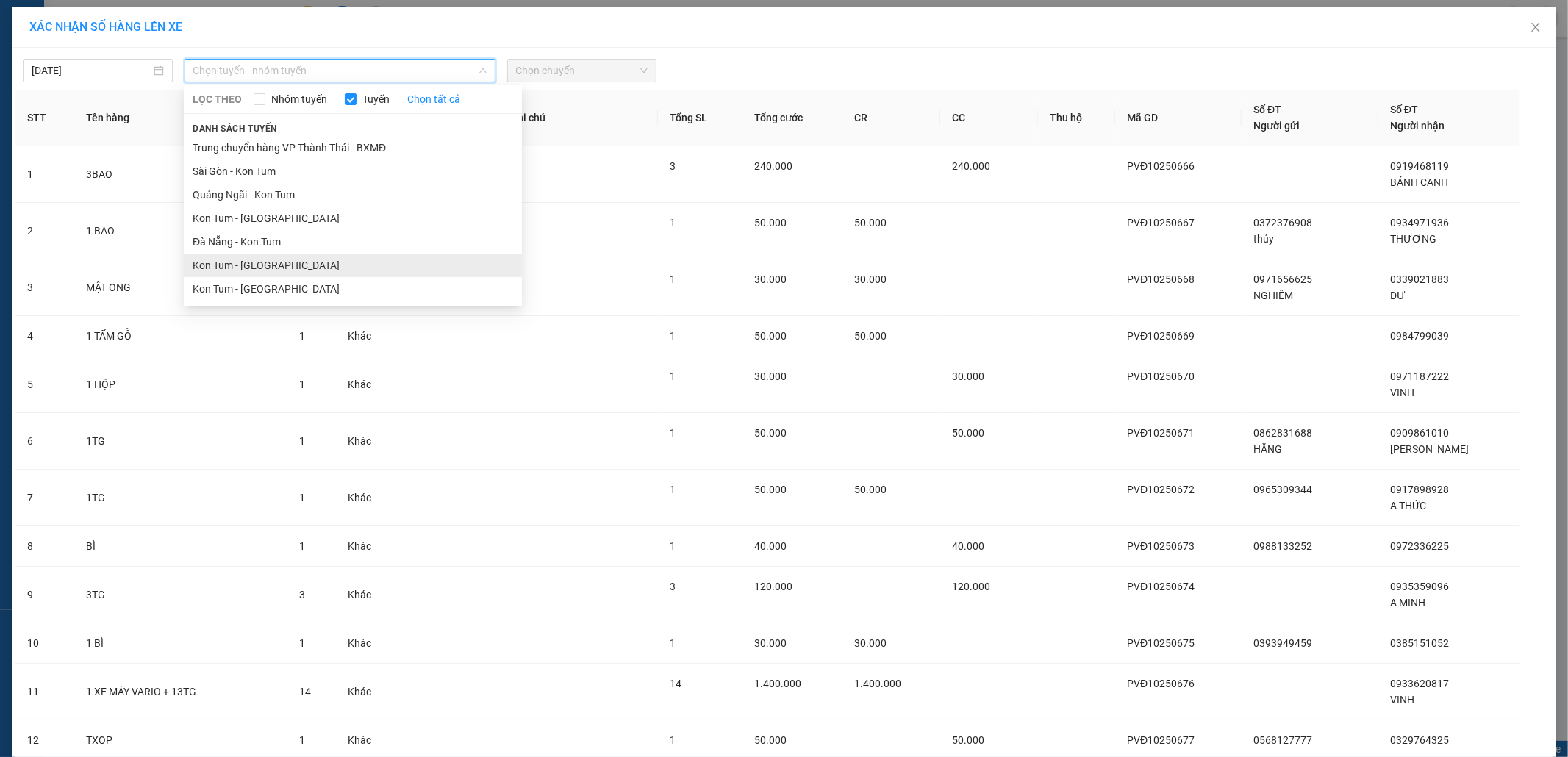
click at [313, 269] on li "Kon Tum - [GEOGRAPHIC_DATA]" at bounding box center [353, 266] width 338 height 24
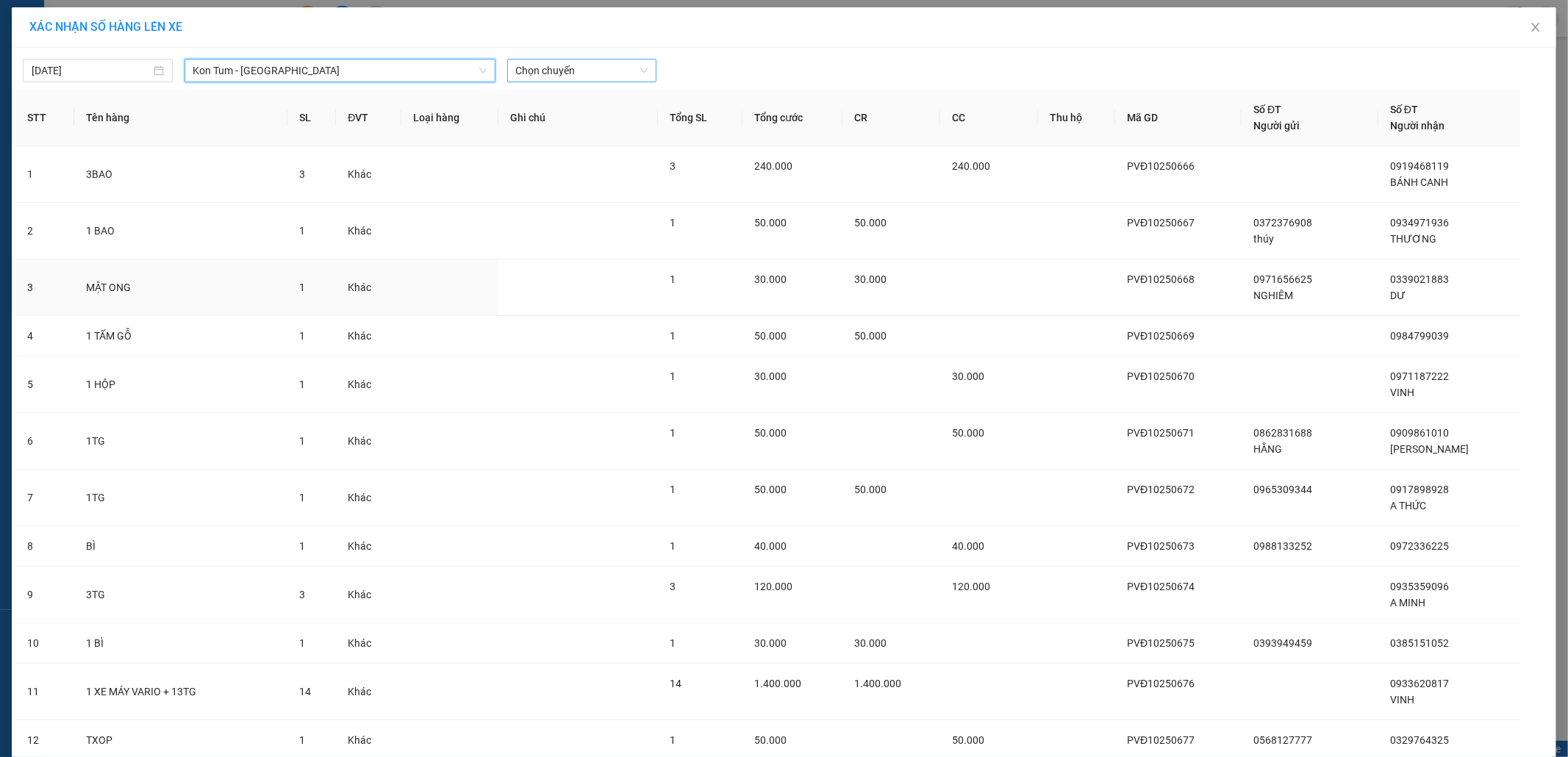
click at [626, 70] on span "Chọn chuyến" at bounding box center [581, 70] width 132 height 22
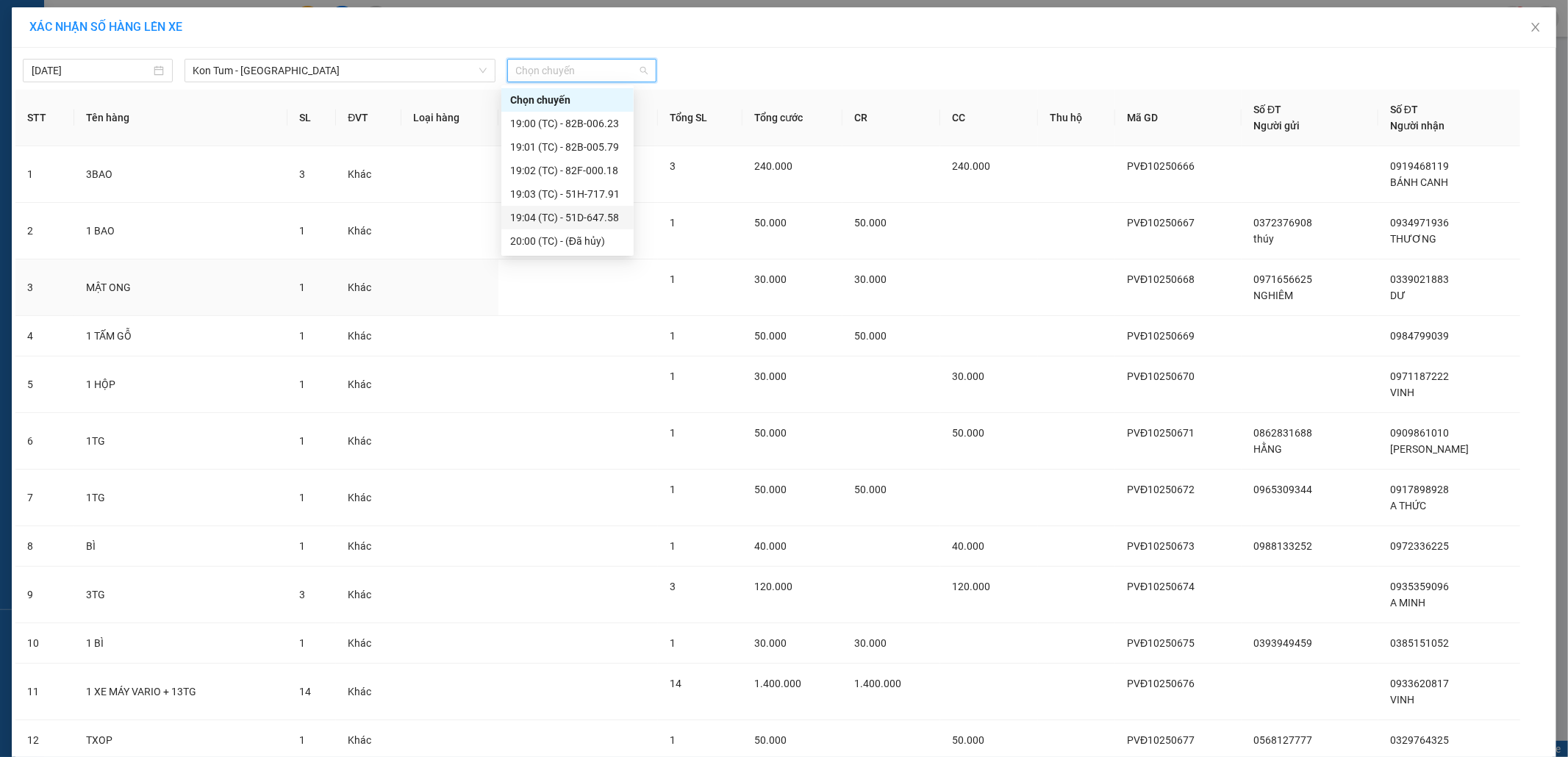
click at [565, 213] on div "19:04 (TC) - 51D-647.58" at bounding box center [567, 217] width 115 height 16
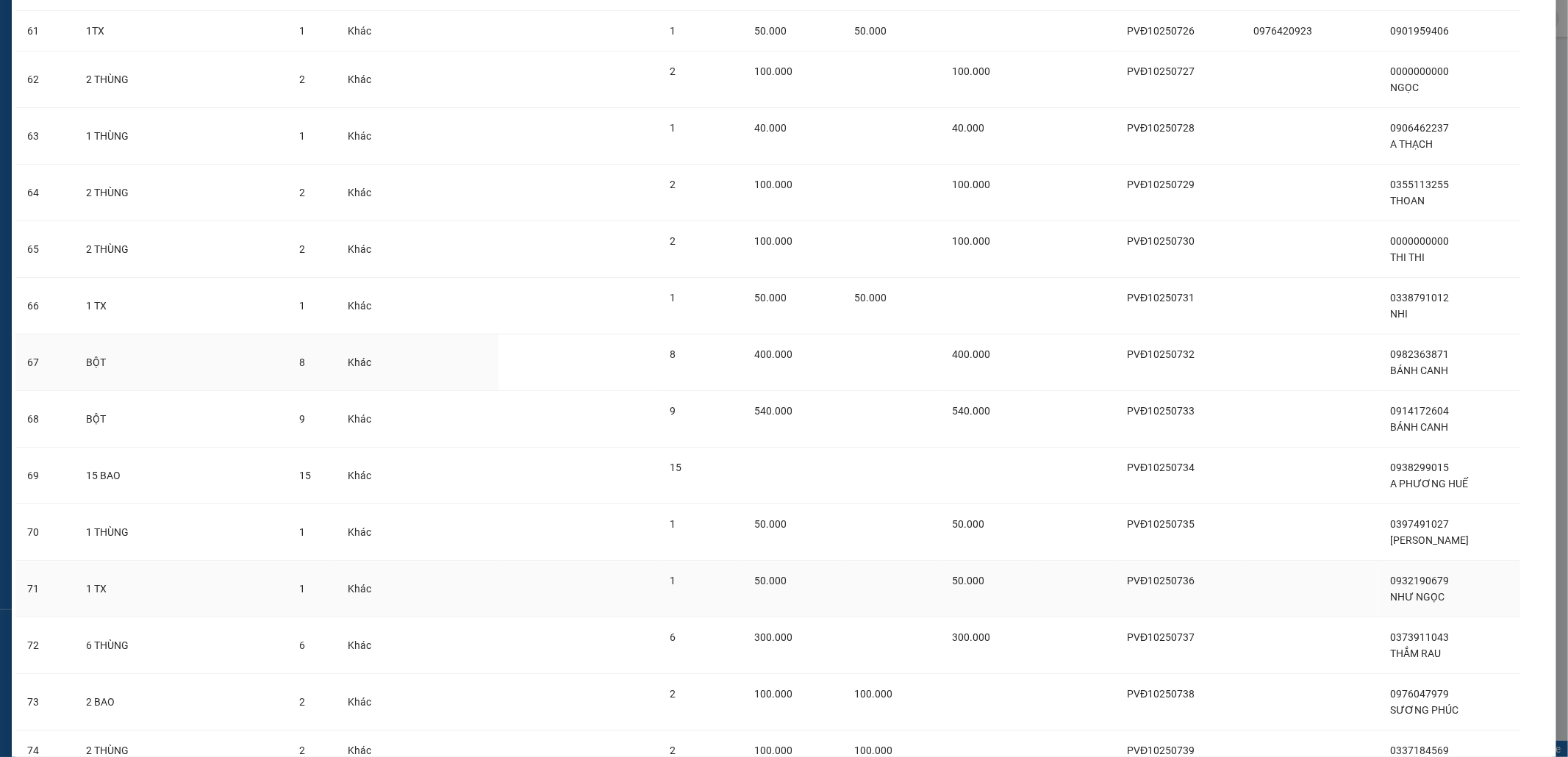
scroll to position [3350, 0]
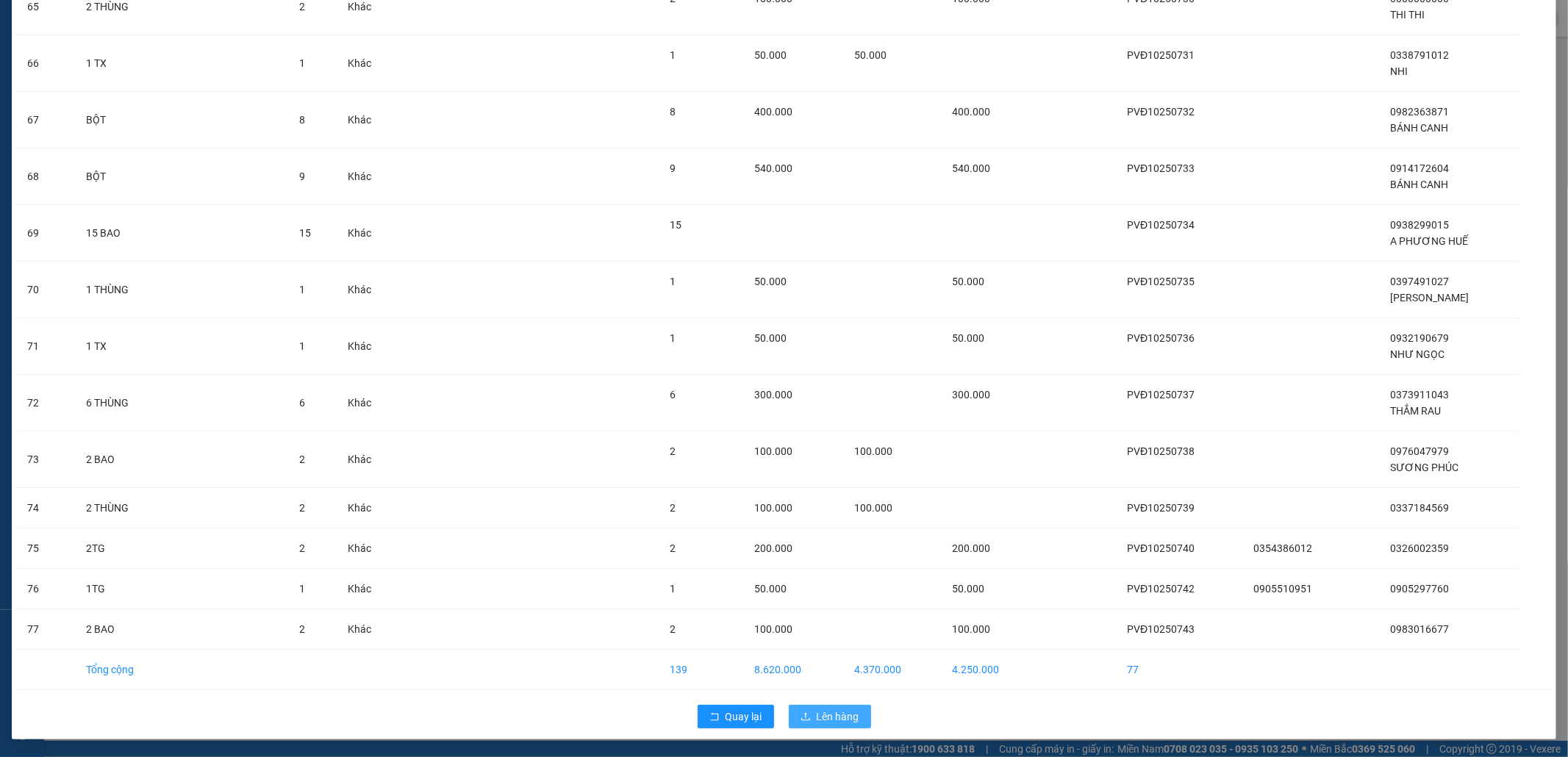
click at [817, 717] on span "Lên hàng" at bounding box center [838, 717] width 43 height 16
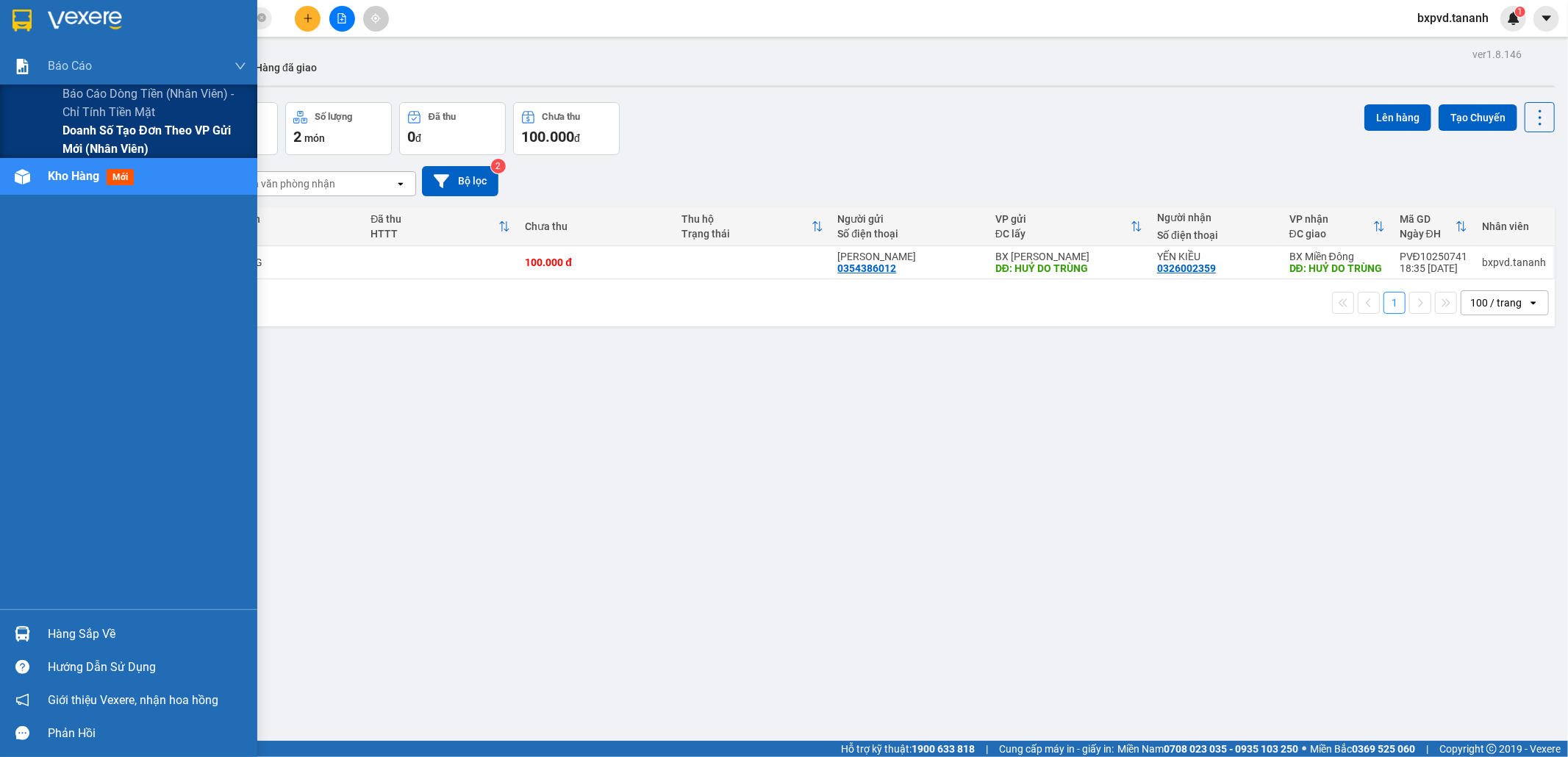
click at [99, 140] on span "Doanh số tạo đơn theo VP gửi mới (nhân viên)" at bounding box center [154, 140] width 184 height 37
